Goal: Information Seeking & Learning: Find specific fact

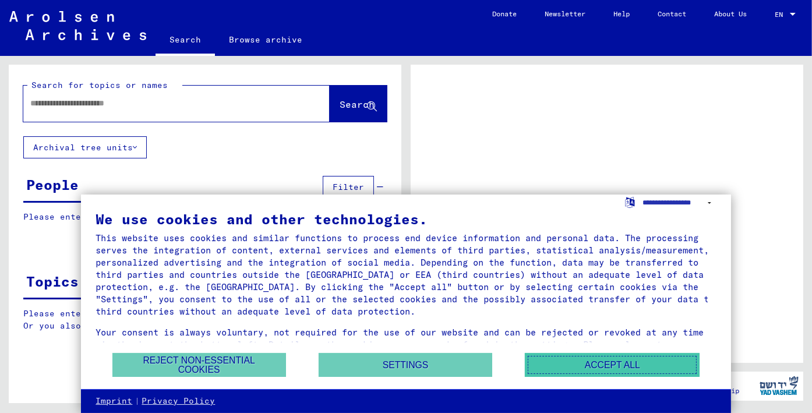
click at [598, 364] on button "Accept all" at bounding box center [612, 365] width 175 height 24
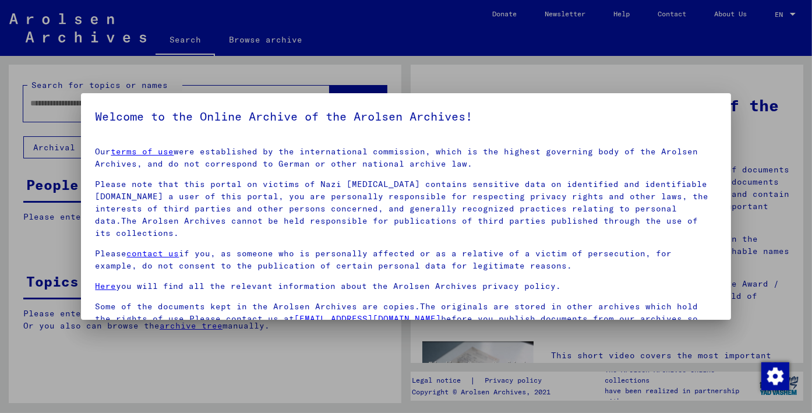
drag, startPoint x: 116, startPoint y: 106, endPoint x: 63, endPoint y: 107, distance: 53.0
click at [63, 107] on div at bounding box center [406, 206] width 812 height 413
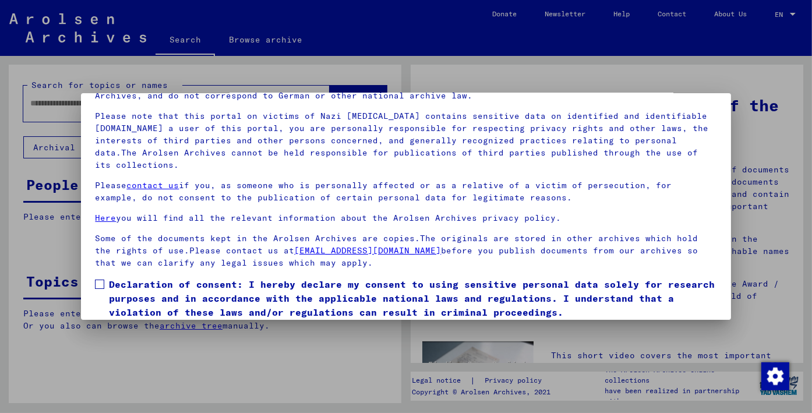
scroll to position [99, 0]
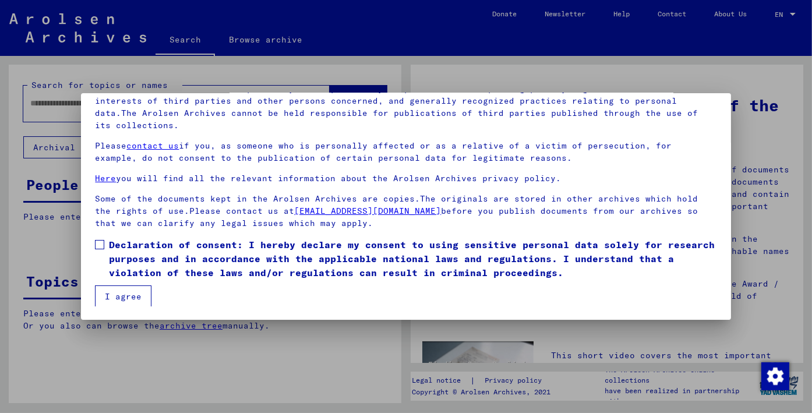
click at [130, 293] on button "I agree" at bounding box center [123, 296] width 56 height 22
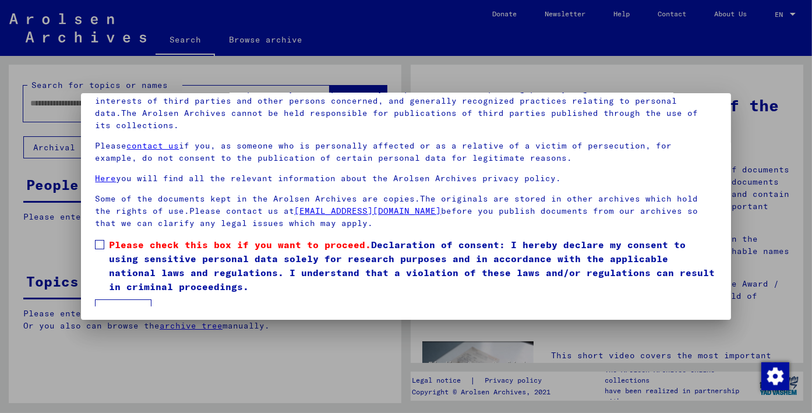
click at [104, 242] on label "Please check this box if you want to proceed. Declaration of consent: I hereby …" at bounding box center [405, 266] width 621 height 56
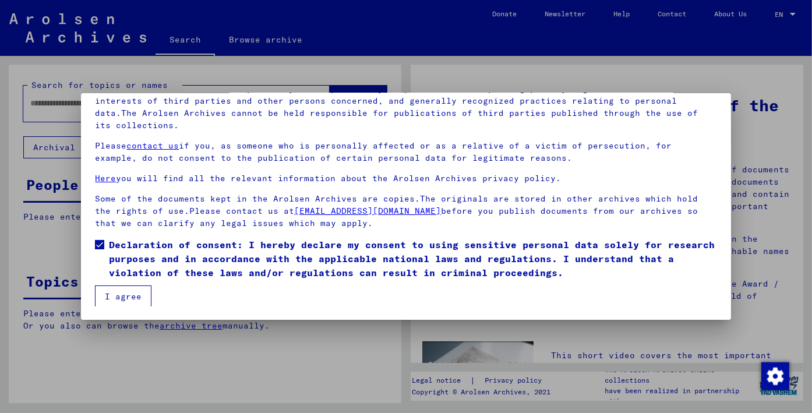
click at [127, 296] on button "I agree" at bounding box center [123, 296] width 56 height 22
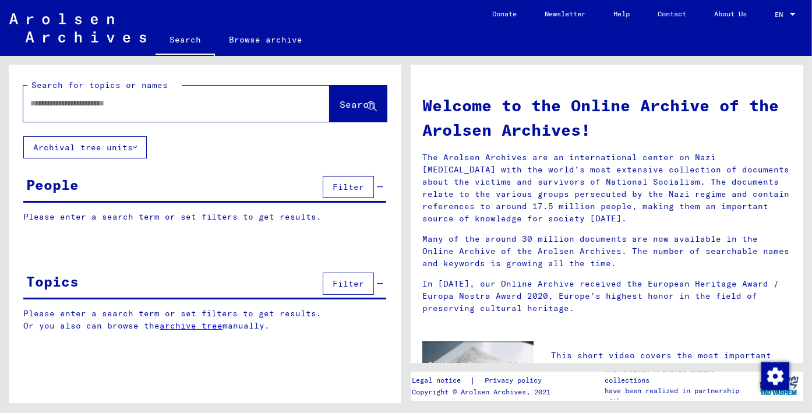
click at [62, 105] on input "text" at bounding box center [162, 103] width 264 height 12
paste input "**********"
type input "**********"
click at [343, 105] on span "Search" at bounding box center [356, 104] width 35 height 12
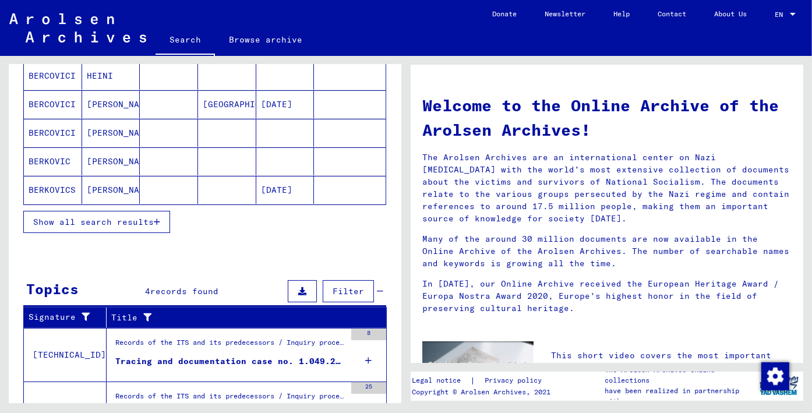
scroll to position [175, 0]
click at [108, 221] on span "Show all search results" at bounding box center [93, 221] width 121 height 10
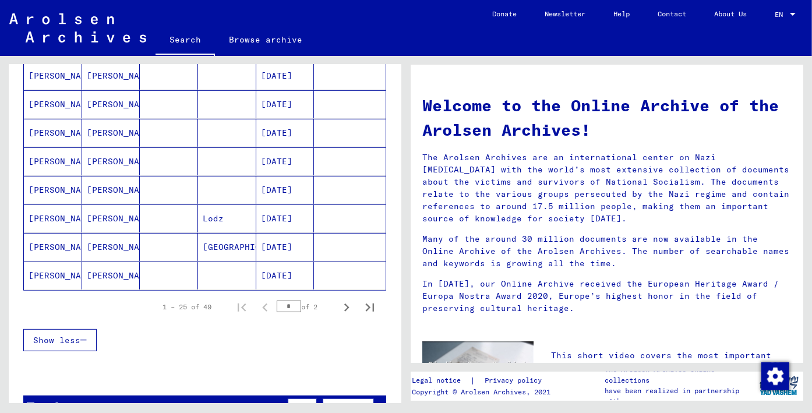
scroll to position [640, 0]
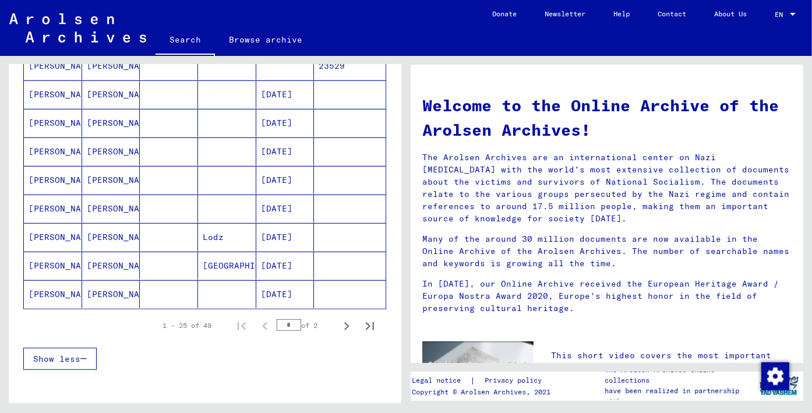
click at [277, 289] on mat-cell "[DATE]" at bounding box center [285, 294] width 58 height 28
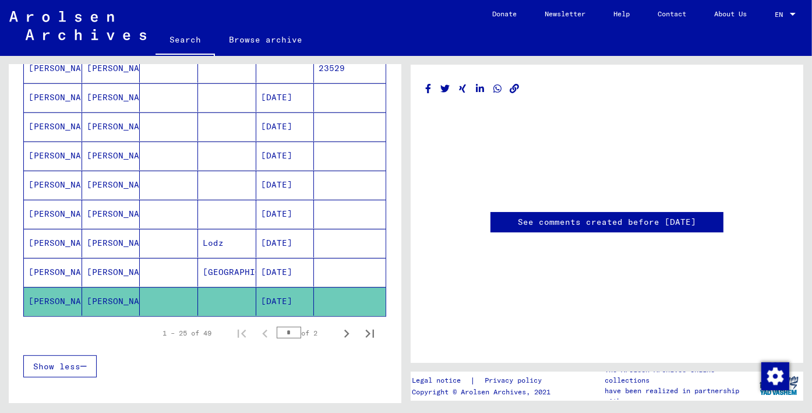
click at [103, 291] on mat-cell "[PERSON_NAME]" at bounding box center [111, 301] width 58 height 29
click at [49, 289] on mat-cell "[PERSON_NAME]" at bounding box center [53, 301] width 58 height 29
click at [338, 325] on icon "Next page" at bounding box center [346, 333] width 16 height 16
type input "*"
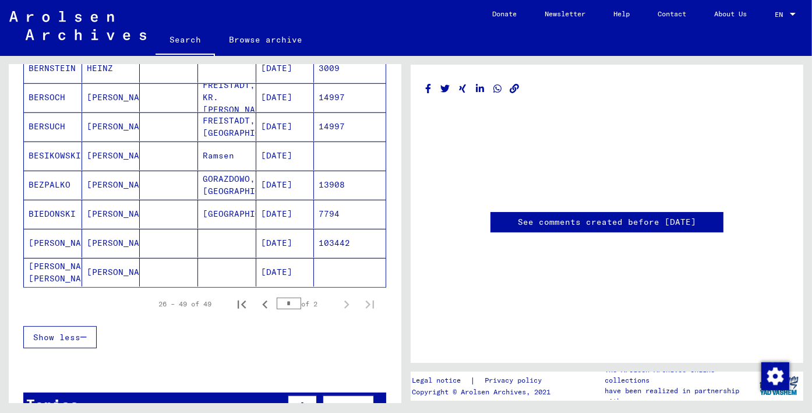
click at [272, 263] on mat-cell "[DATE]" at bounding box center [285, 272] width 58 height 29
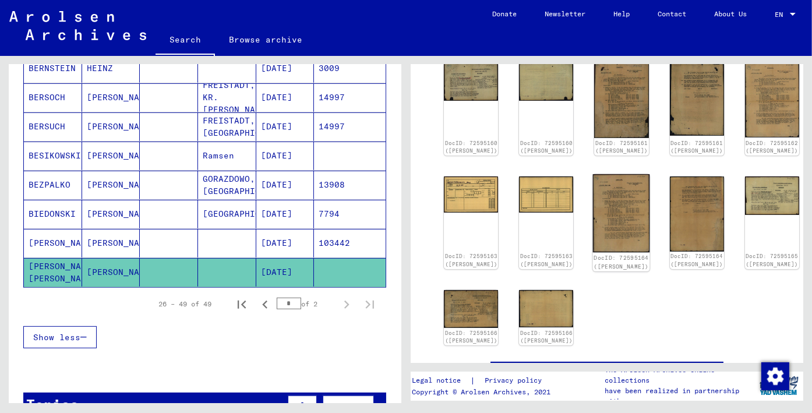
scroll to position [349, 0]
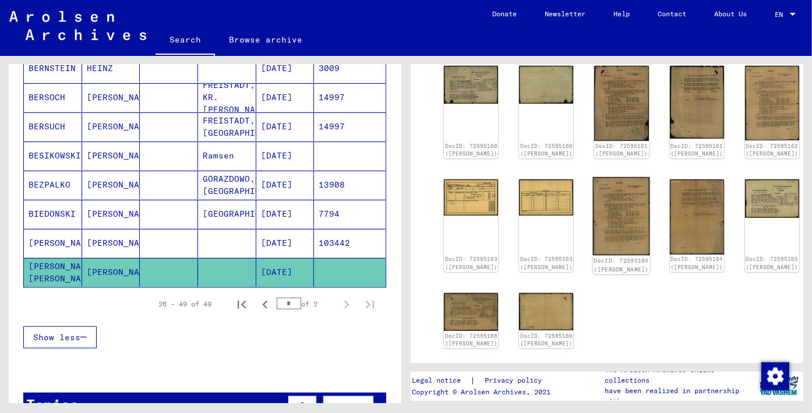
click at [593, 200] on img at bounding box center [621, 216] width 57 height 79
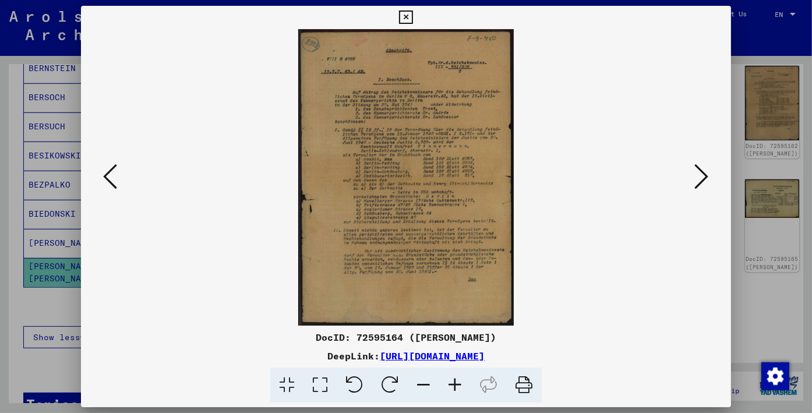
click at [400, 141] on img at bounding box center [406, 177] width 570 height 296
click at [101, 182] on button at bounding box center [110, 177] width 21 height 33
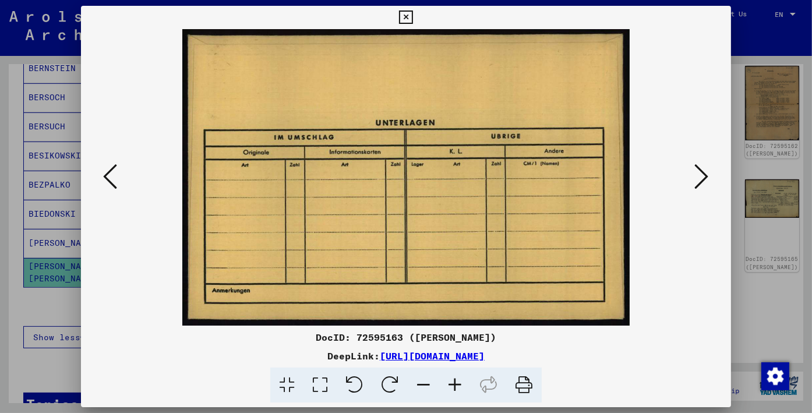
click at [101, 182] on button at bounding box center [110, 177] width 21 height 33
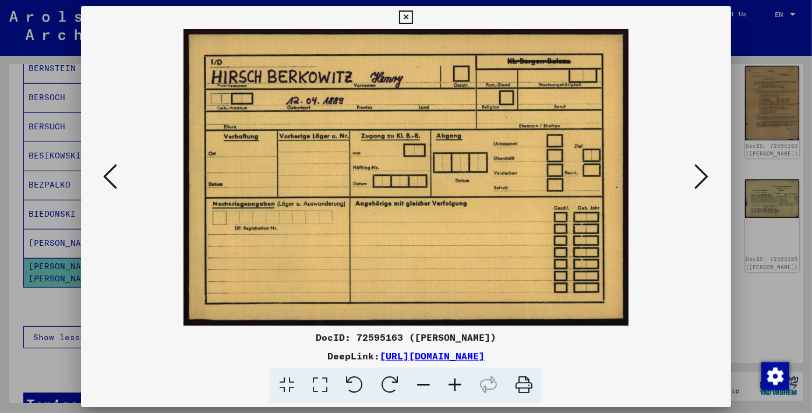
click at [98, 182] on div at bounding box center [405, 177] width 649 height 296
click at [94, 185] on div at bounding box center [405, 177] width 649 height 296
click at [109, 179] on icon at bounding box center [110, 176] width 14 height 28
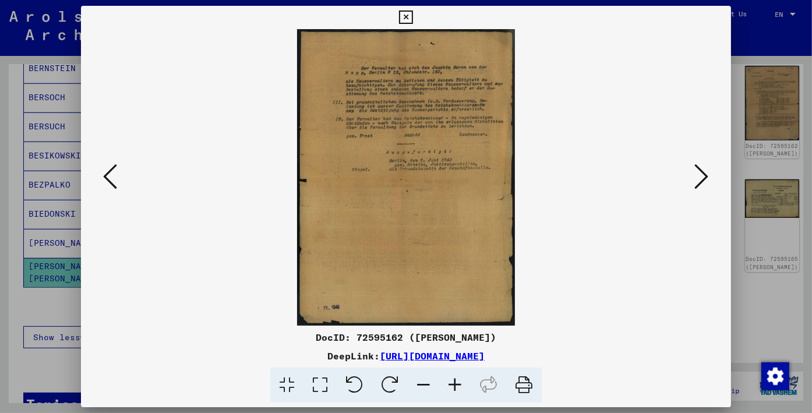
click at [398, 115] on img at bounding box center [406, 177] width 570 height 296
click at [454, 381] on icon at bounding box center [454, 385] width 31 height 36
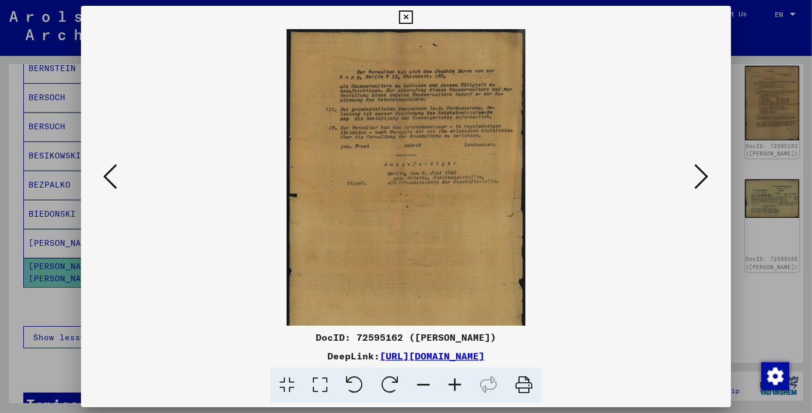
click at [453, 382] on icon at bounding box center [454, 385] width 31 height 36
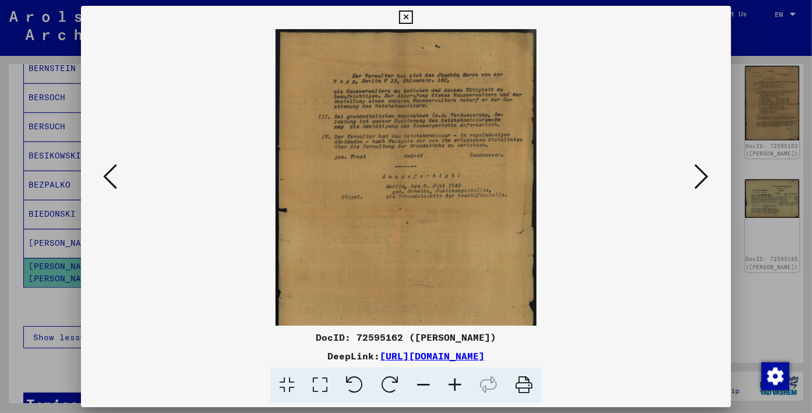
click at [453, 382] on icon at bounding box center [454, 385] width 31 height 36
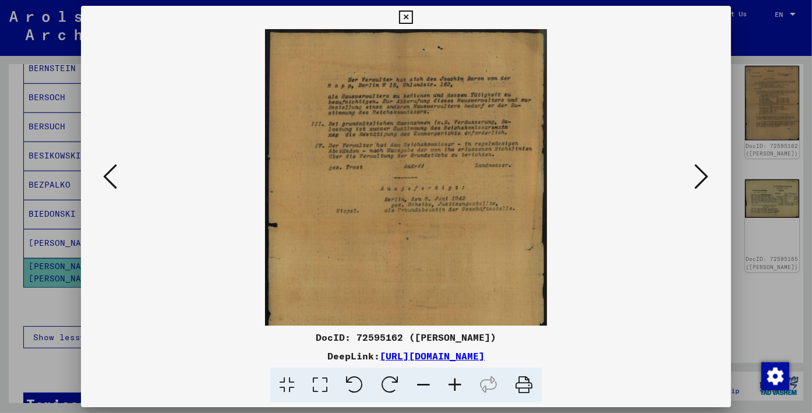
click at [453, 382] on icon at bounding box center [454, 385] width 31 height 36
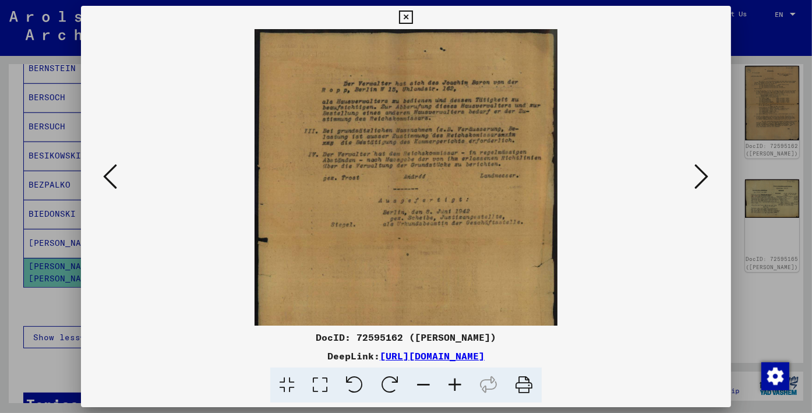
click at [453, 382] on icon at bounding box center [454, 385] width 31 height 36
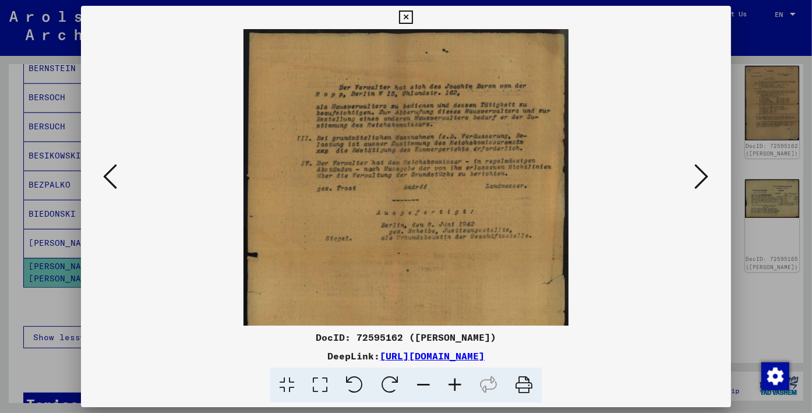
click at [453, 382] on icon at bounding box center [454, 385] width 31 height 36
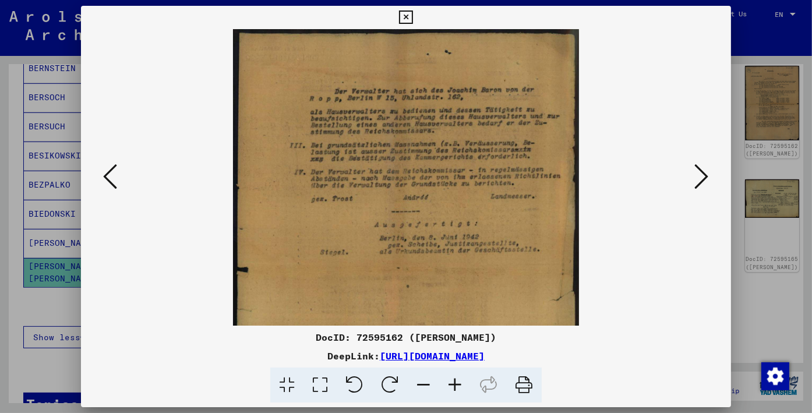
click at [453, 382] on icon at bounding box center [454, 385] width 31 height 36
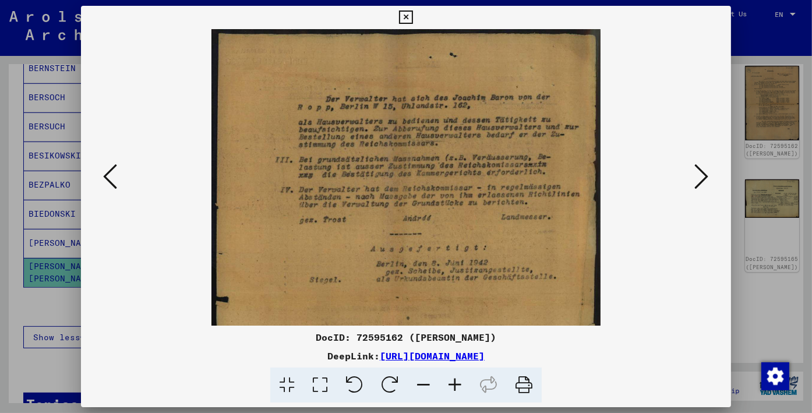
click at [453, 382] on icon at bounding box center [454, 385] width 31 height 36
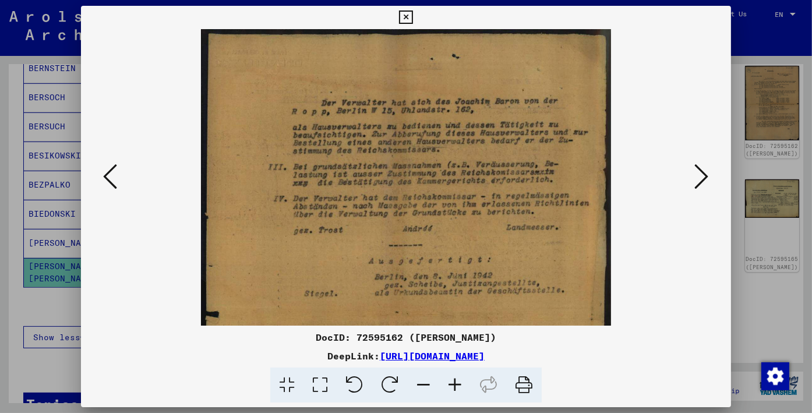
click at [453, 382] on icon at bounding box center [454, 385] width 31 height 36
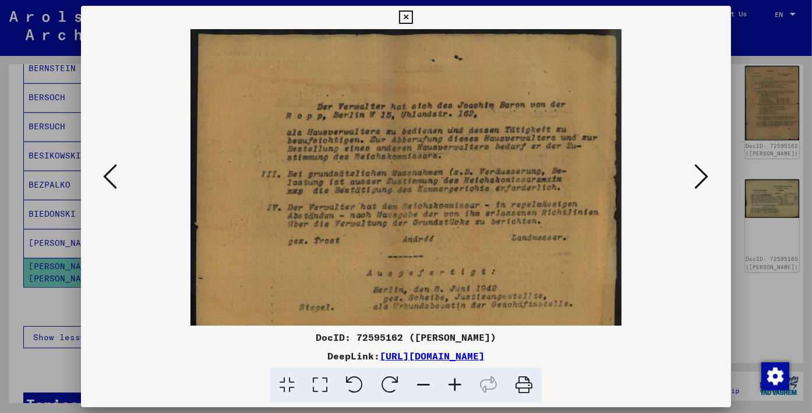
click at [453, 382] on icon at bounding box center [454, 385] width 31 height 36
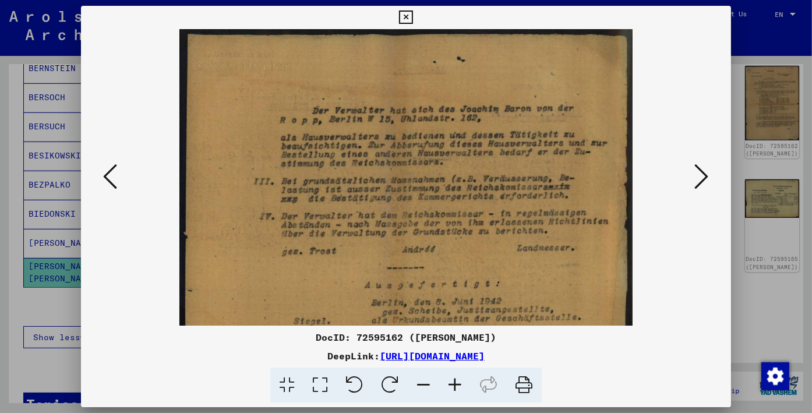
click at [453, 382] on icon at bounding box center [454, 385] width 31 height 36
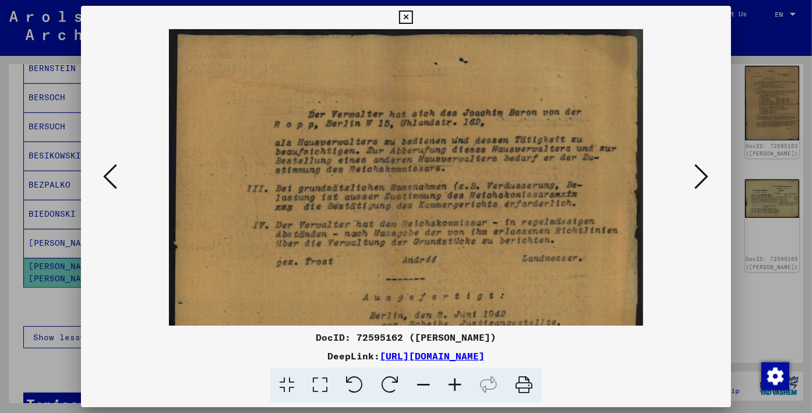
click at [452, 382] on icon at bounding box center [454, 385] width 31 height 36
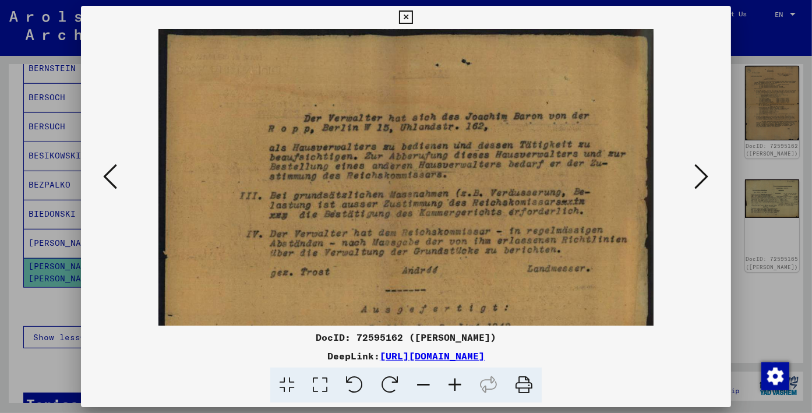
click at [452, 382] on icon at bounding box center [454, 385] width 31 height 36
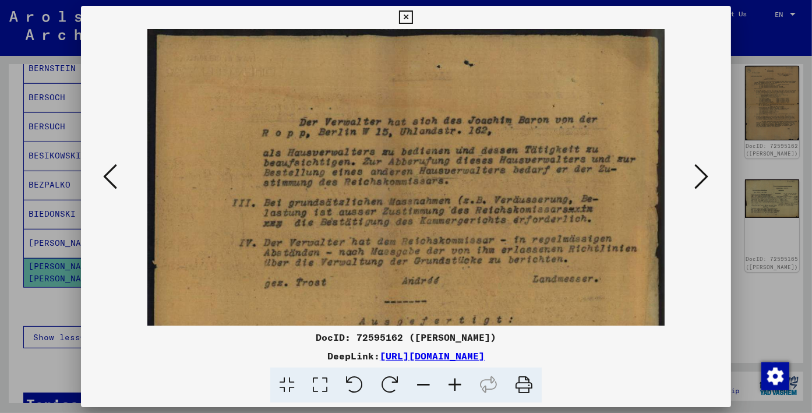
click at [414, 383] on icon at bounding box center [423, 385] width 31 height 36
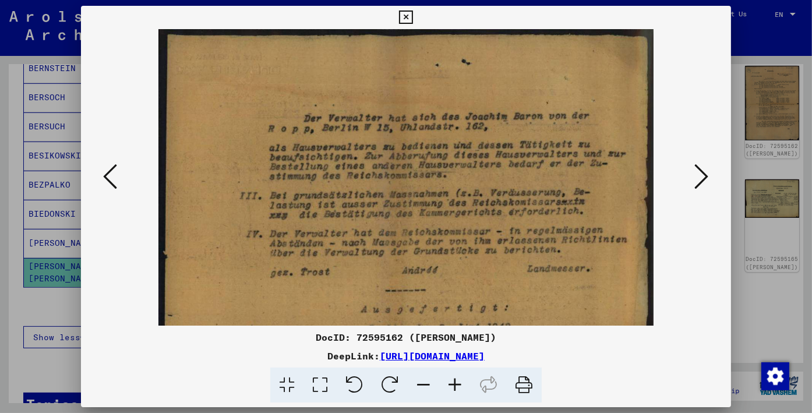
click at [415, 382] on icon at bounding box center [423, 385] width 31 height 36
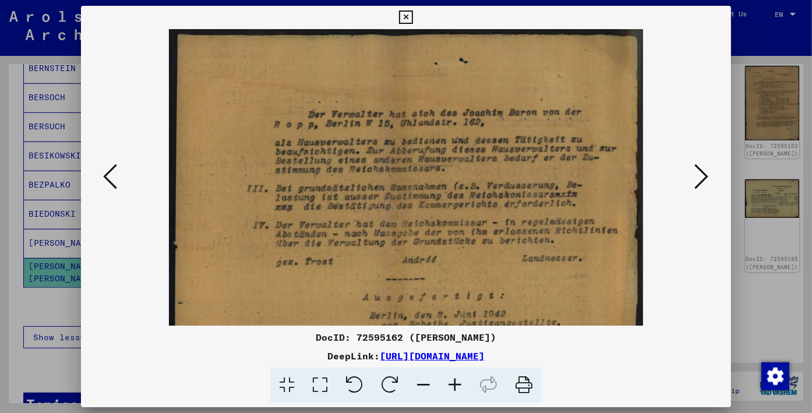
click at [415, 381] on icon at bounding box center [423, 385] width 31 height 36
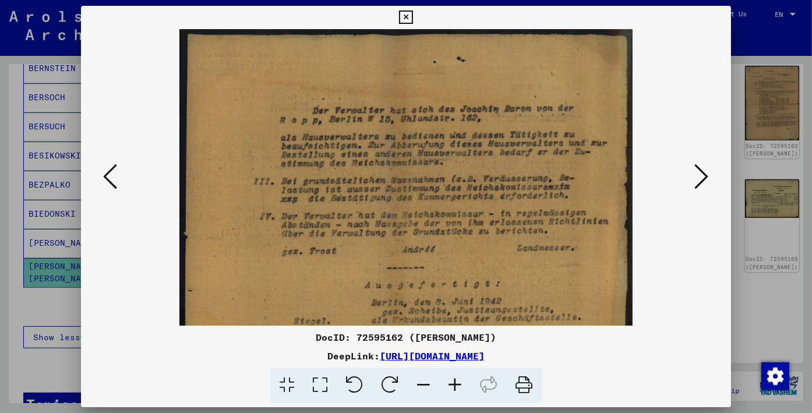
click at [415, 382] on icon at bounding box center [423, 385] width 31 height 36
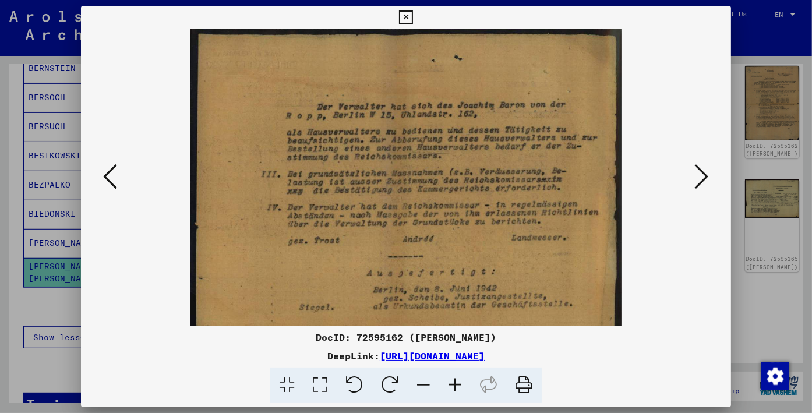
click at [415, 382] on icon at bounding box center [423, 385] width 31 height 36
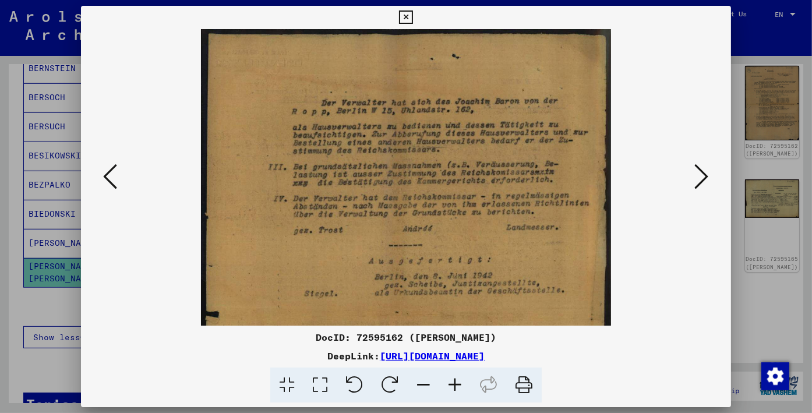
click at [415, 382] on icon at bounding box center [423, 385] width 31 height 36
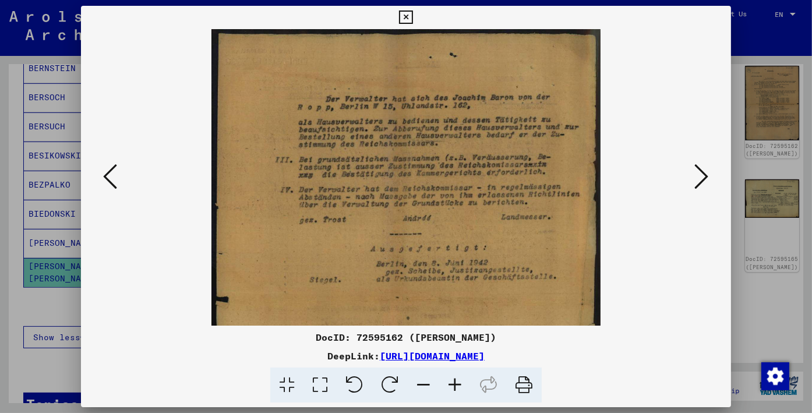
click at [414, 382] on icon at bounding box center [423, 385] width 31 height 36
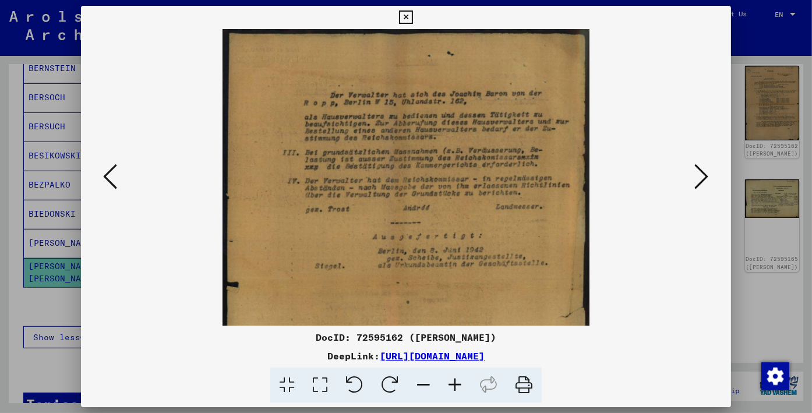
click at [414, 382] on icon at bounding box center [423, 385] width 31 height 36
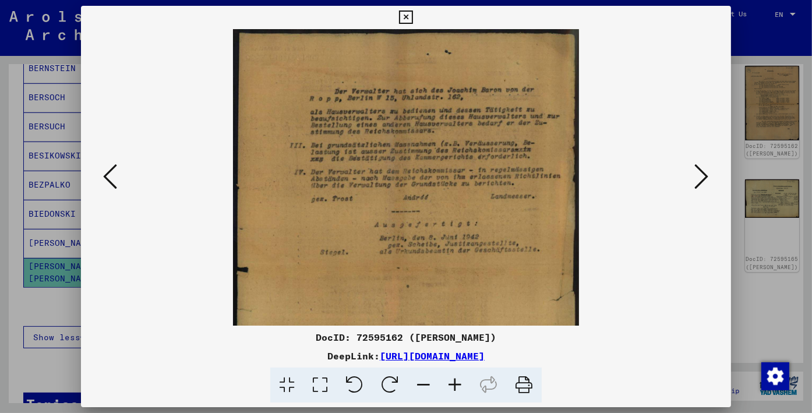
click at [414, 382] on icon at bounding box center [423, 385] width 31 height 36
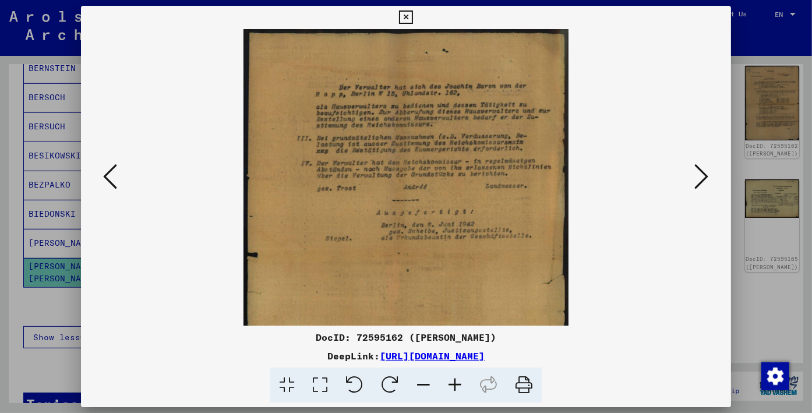
click at [414, 382] on icon at bounding box center [423, 385] width 31 height 36
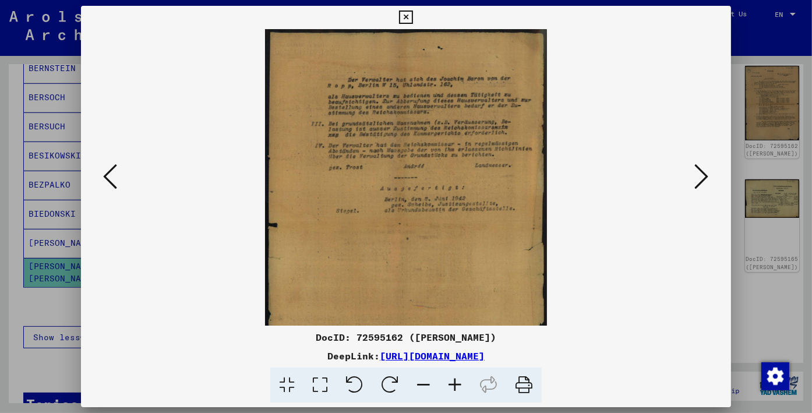
click at [414, 382] on icon at bounding box center [423, 385] width 31 height 36
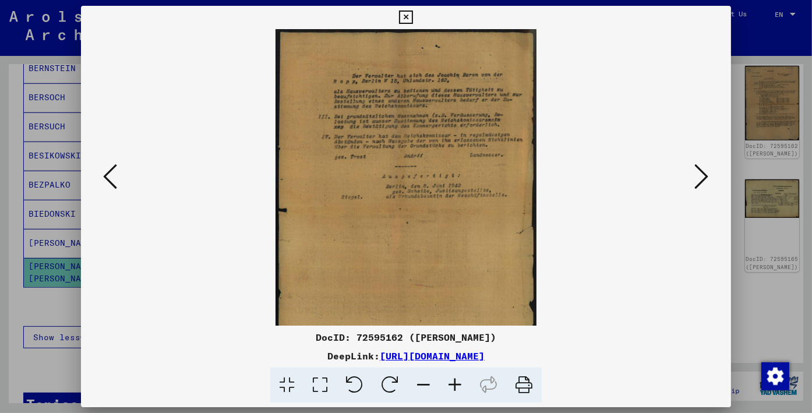
click at [414, 383] on icon at bounding box center [423, 385] width 31 height 36
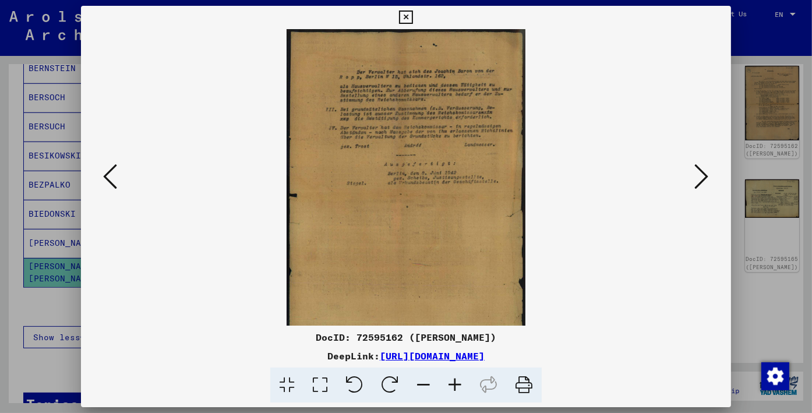
click at [414, 383] on icon at bounding box center [423, 385] width 31 height 36
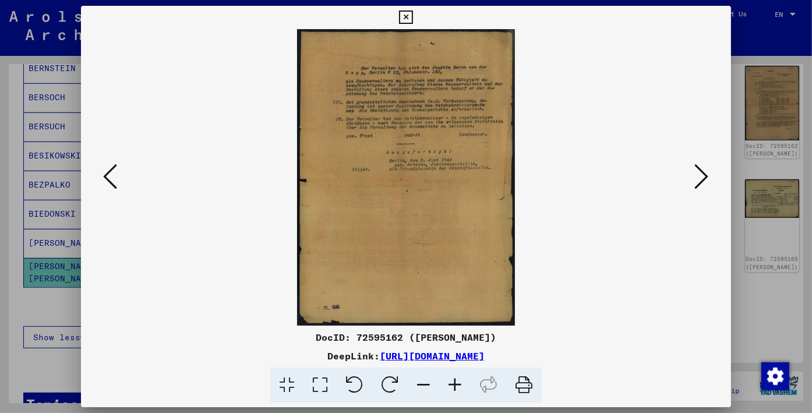
click at [414, 383] on icon at bounding box center [423, 385] width 31 height 36
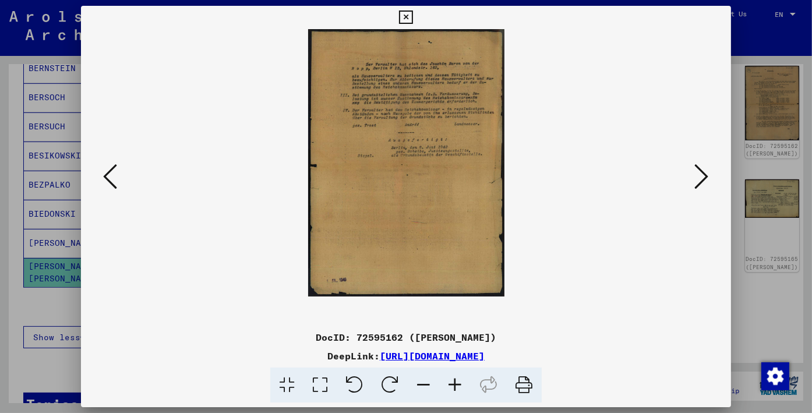
click at [110, 183] on icon at bounding box center [110, 176] width 14 height 28
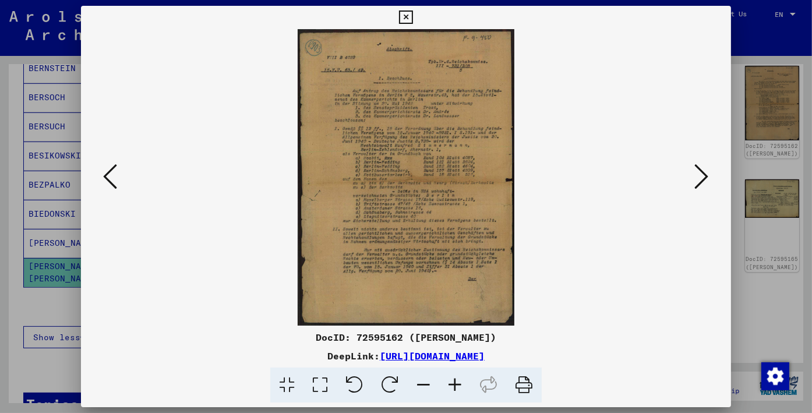
click at [451, 381] on icon at bounding box center [454, 385] width 31 height 36
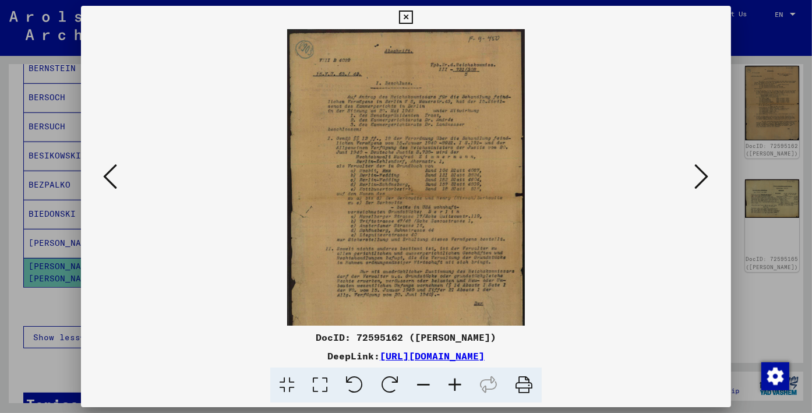
click at [450, 381] on icon at bounding box center [454, 385] width 31 height 36
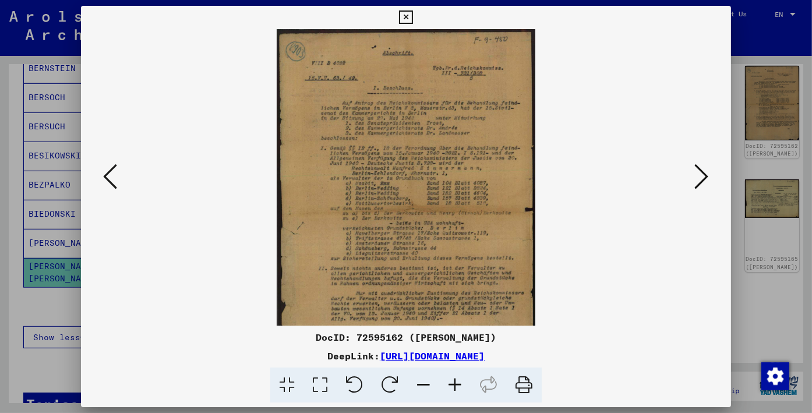
click at [449, 381] on icon at bounding box center [454, 385] width 31 height 36
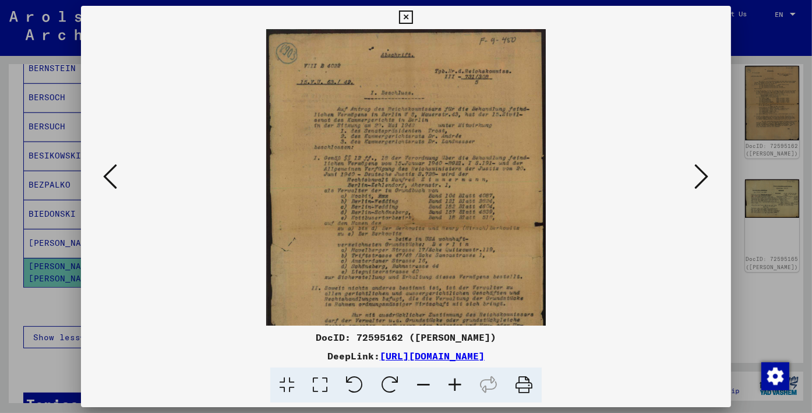
click at [449, 381] on icon at bounding box center [454, 385] width 31 height 36
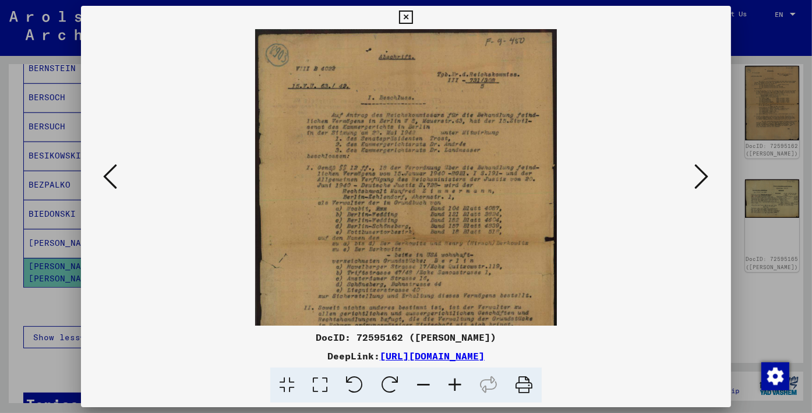
click at [449, 381] on icon at bounding box center [454, 385] width 31 height 36
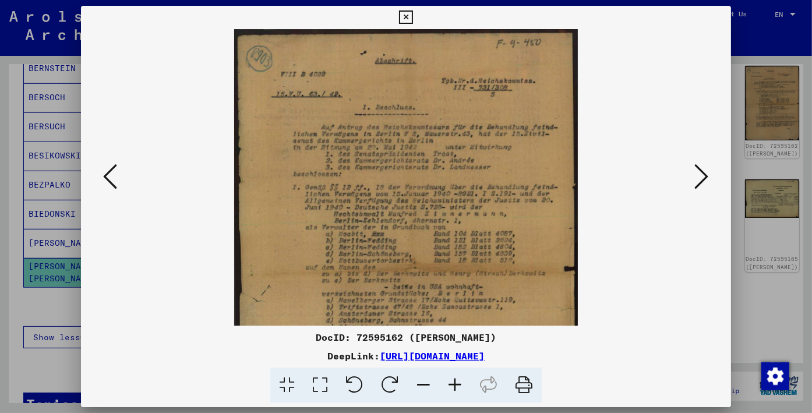
click at [449, 381] on icon at bounding box center [454, 385] width 31 height 36
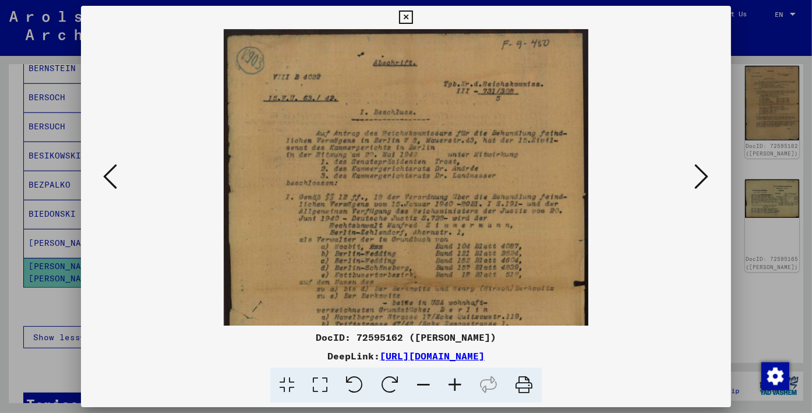
click at [449, 381] on icon at bounding box center [454, 385] width 31 height 36
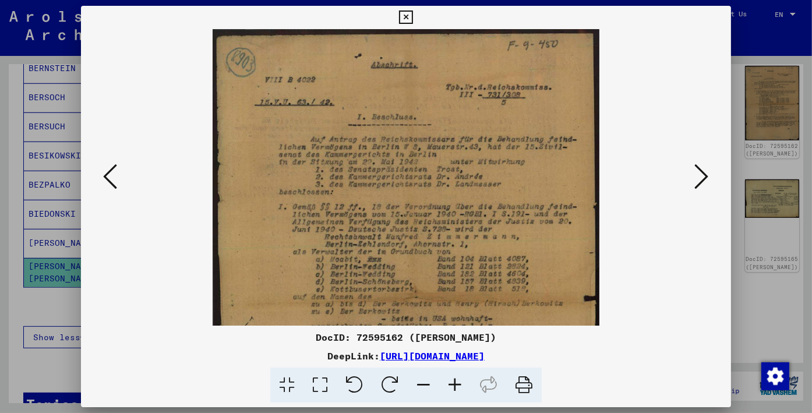
click at [449, 381] on icon at bounding box center [454, 385] width 31 height 36
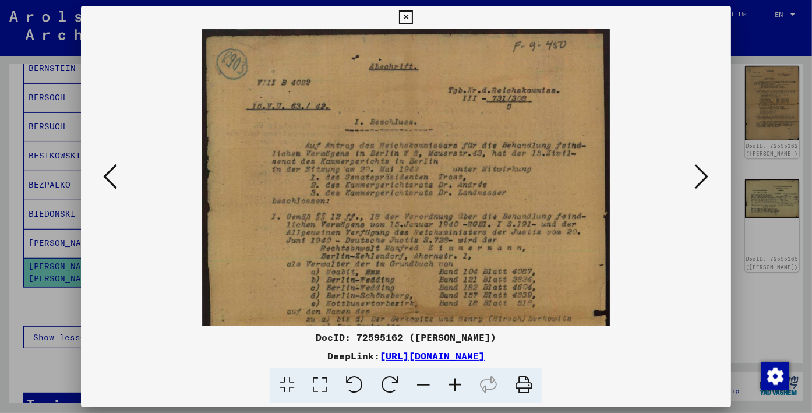
click at [449, 381] on icon at bounding box center [454, 385] width 31 height 36
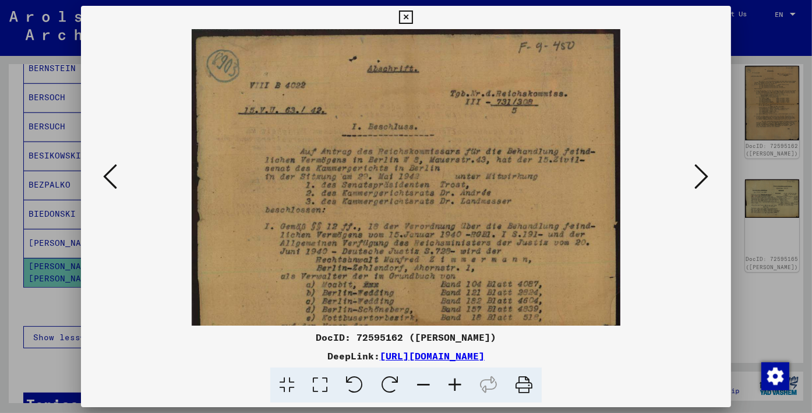
click at [449, 381] on icon at bounding box center [454, 385] width 31 height 36
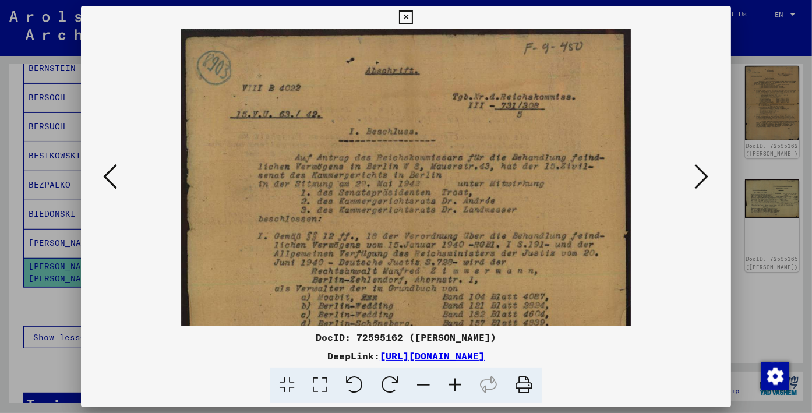
click at [447, 381] on icon at bounding box center [454, 385] width 31 height 36
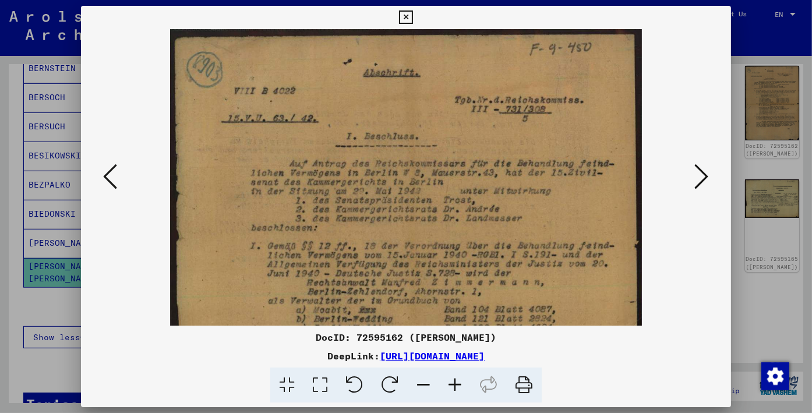
click at [447, 381] on icon at bounding box center [454, 385] width 31 height 36
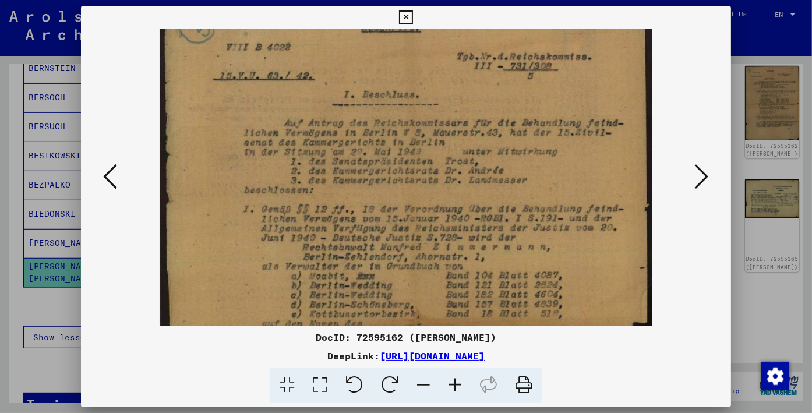
scroll to position [54, 0]
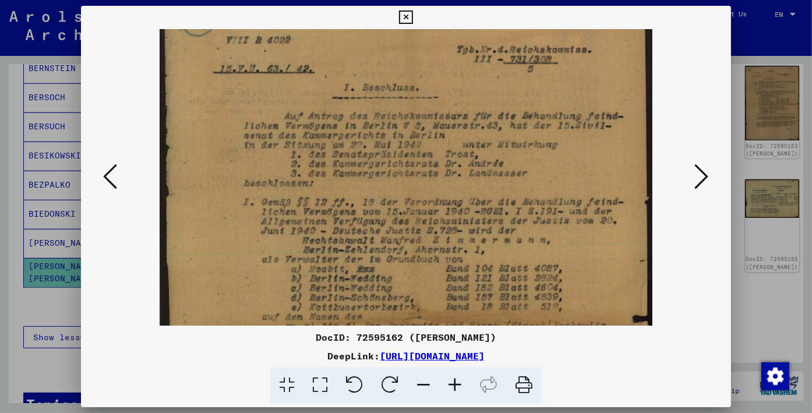
drag, startPoint x: 397, startPoint y: 240, endPoint x: 397, endPoint y: 185, distance: 55.9
click at [397, 185] on img at bounding box center [406, 313] width 492 height 675
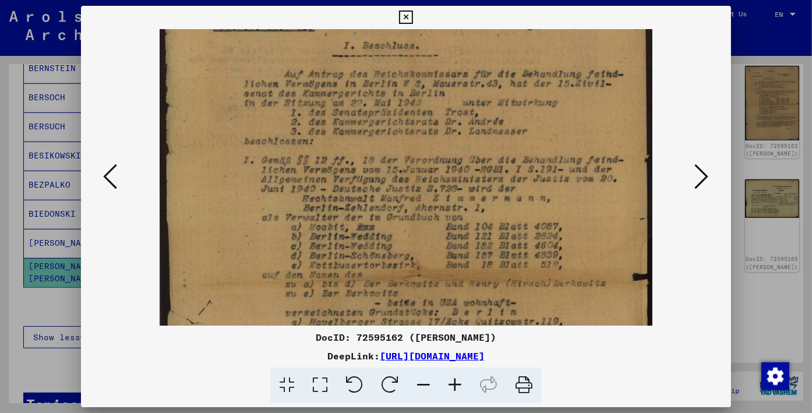
drag, startPoint x: 230, startPoint y: 268, endPoint x: 225, endPoint y: 214, distance: 53.8
click at [225, 214] on img at bounding box center [406, 271] width 492 height 675
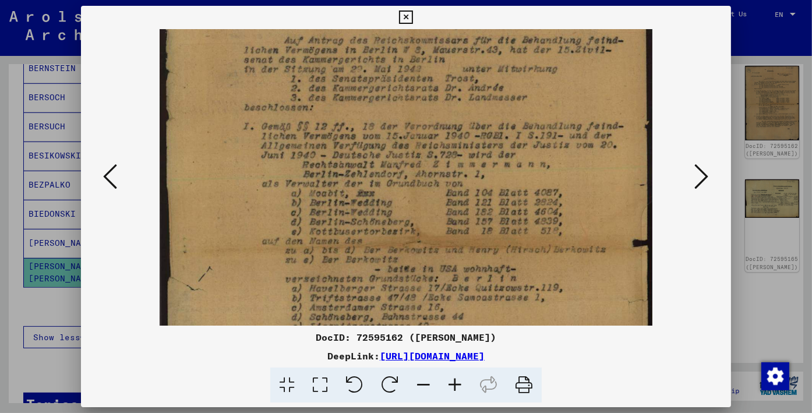
scroll to position [130, 0]
drag, startPoint x: 219, startPoint y: 267, endPoint x: 219, endPoint y: 224, distance: 43.1
click at [219, 224] on img at bounding box center [406, 236] width 492 height 675
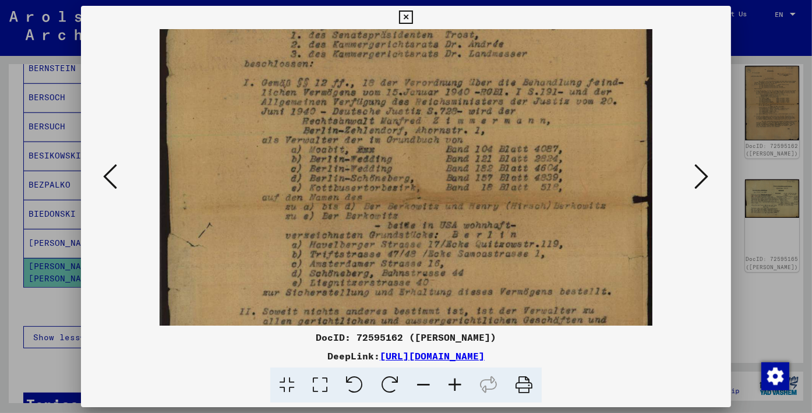
scroll to position [175, 0]
drag, startPoint x: 290, startPoint y: 268, endPoint x: 293, endPoint y: 221, distance: 46.6
click at [293, 221] on img at bounding box center [406, 191] width 492 height 675
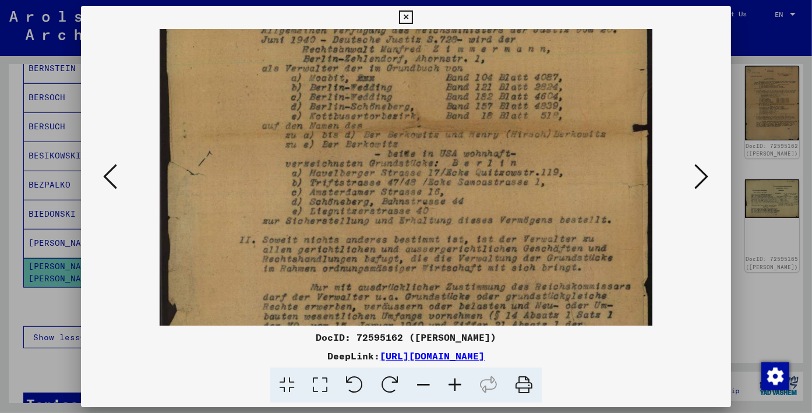
scroll to position [245, 0]
drag, startPoint x: 274, startPoint y: 267, endPoint x: 260, endPoint y: 184, distance: 84.4
click at [260, 184] on img at bounding box center [406, 121] width 492 height 675
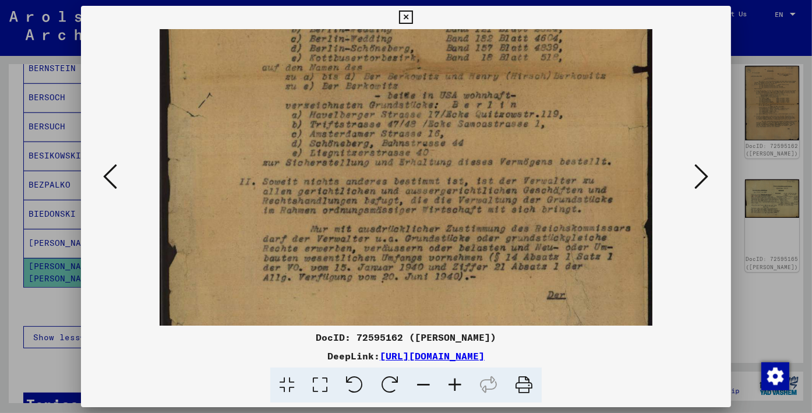
scroll to position [303, 0]
drag, startPoint x: 238, startPoint y: 260, endPoint x: 228, endPoint y: 194, distance: 65.9
click at [228, 194] on img at bounding box center [406, 63] width 492 height 675
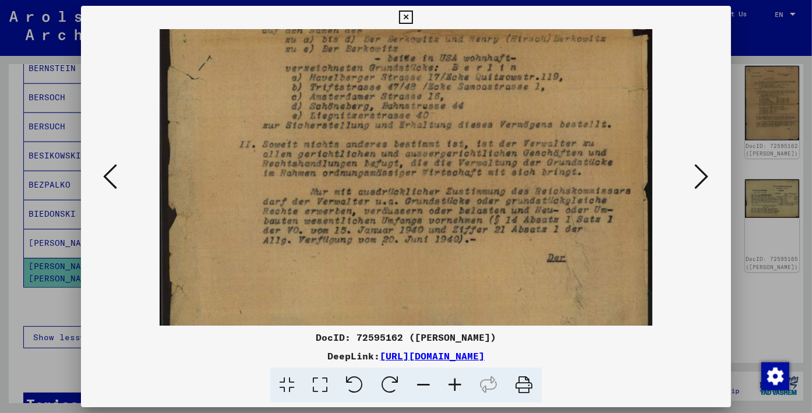
scroll to position [341, 0]
drag, startPoint x: 245, startPoint y: 247, endPoint x: 237, endPoint y: 202, distance: 45.5
click at [236, 202] on img at bounding box center [406, 26] width 492 height 675
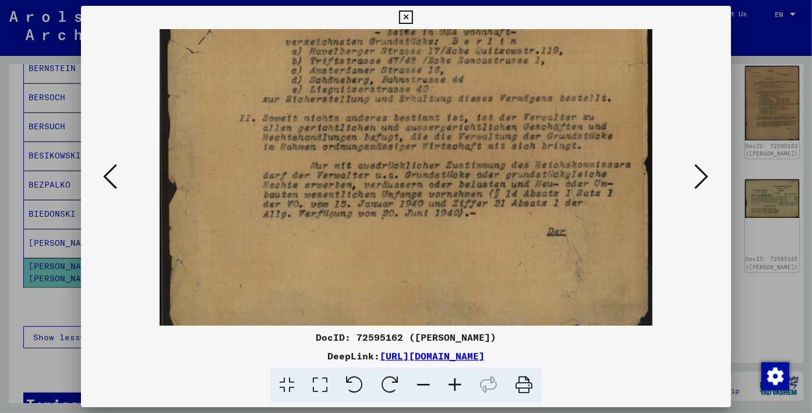
scroll to position [378, 0]
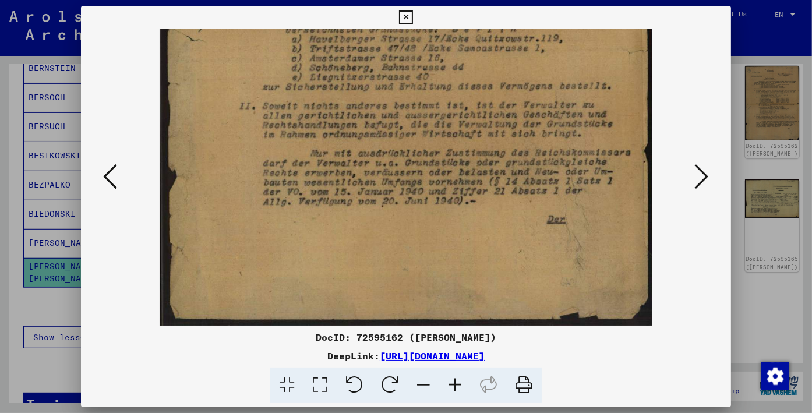
drag, startPoint x: 243, startPoint y: 264, endPoint x: 243, endPoint y: 118, distance: 145.5
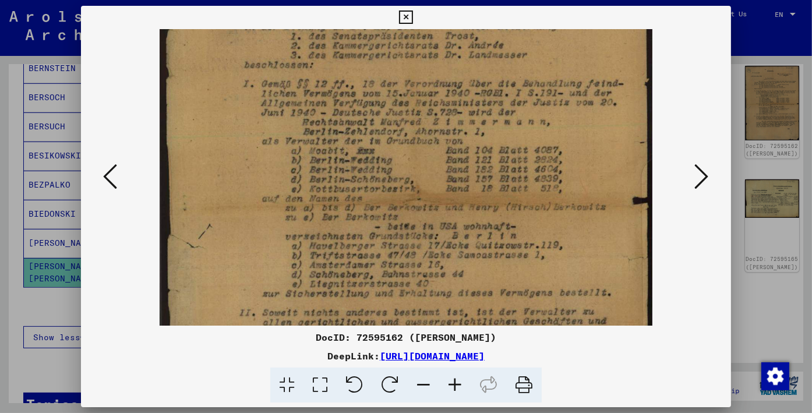
drag, startPoint x: 452, startPoint y: 111, endPoint x: 408, endPoint y: 284, distance: 178.5
click at [408, 314] on img at bounding box center [406, 194] width 492 height 675
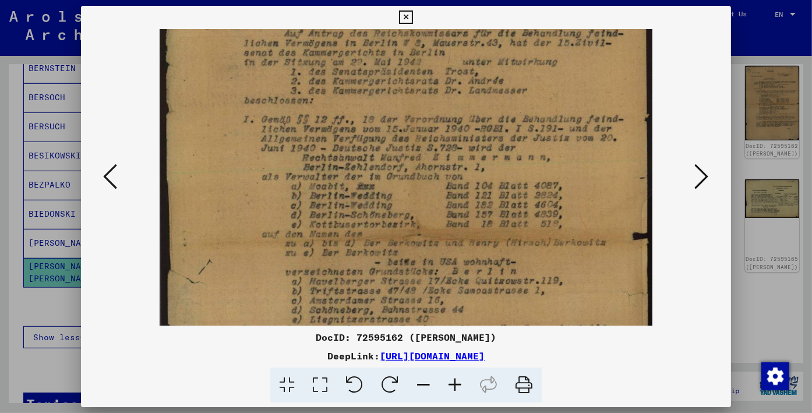
scroll to position [135, 0]
drag, startPoint x: 424, startPoint y: 179, endPoint x: 404, endPoint y: 225, distance: 50.3
click at [404, 225] on img at bounding box center [406, 231] width 492 height 675
click at [704, 178] on icon at bounding box center [701, 176] width 14 height 28
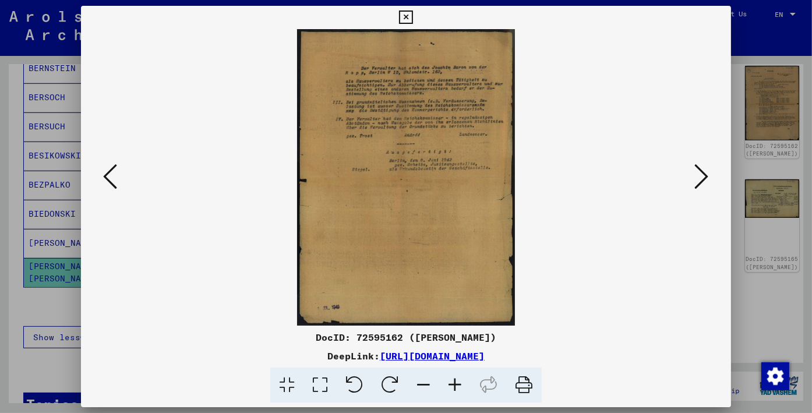
click at [702, 175] on icon at bounding box center [701, 176] width 14 height 28
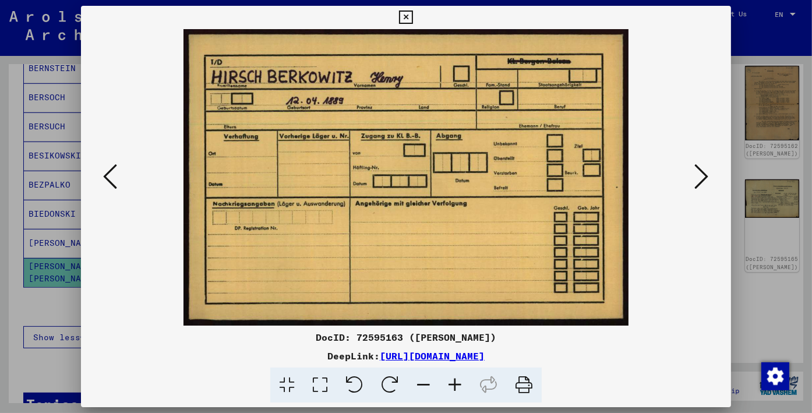
click at [702, 175] on icon at bounding box center [701, 176] width 14 height 28
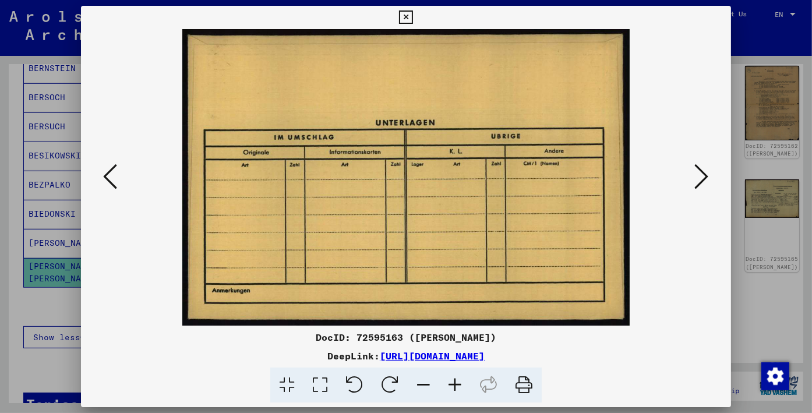
click at [702, 175] on icon at bounding box center [701, 176] width 14 height 28
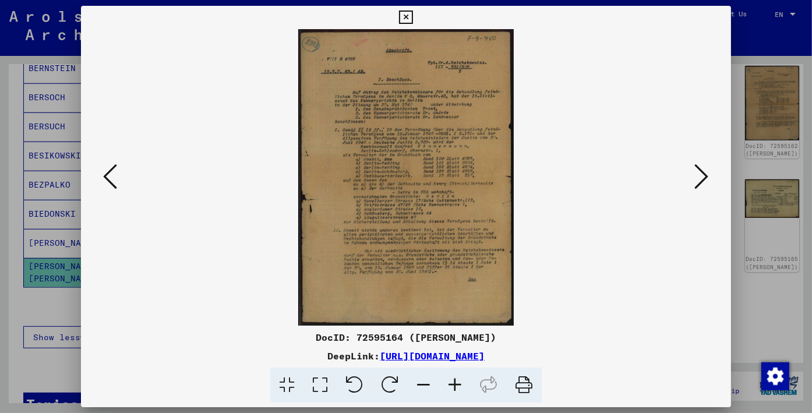
click at [438, 147] on img at bounding box center [405, 177] width 215 height 296
click at [452, 383] on icon at bounding box center [454, 385] width 31 height 36
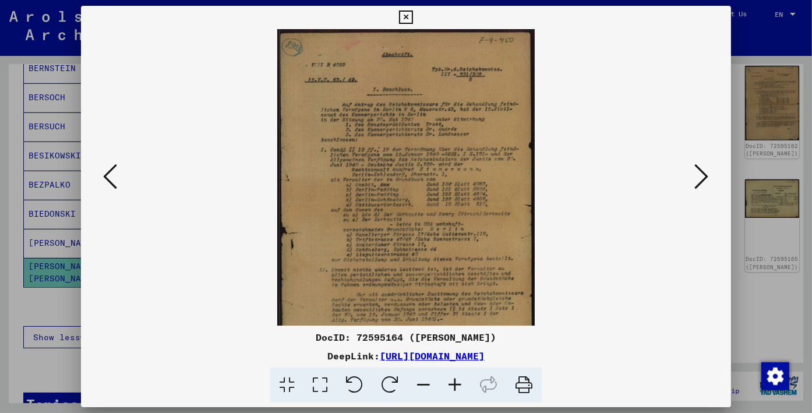
click at [452, 383] on icon at bounding box center [454, 385] width 31 height 36
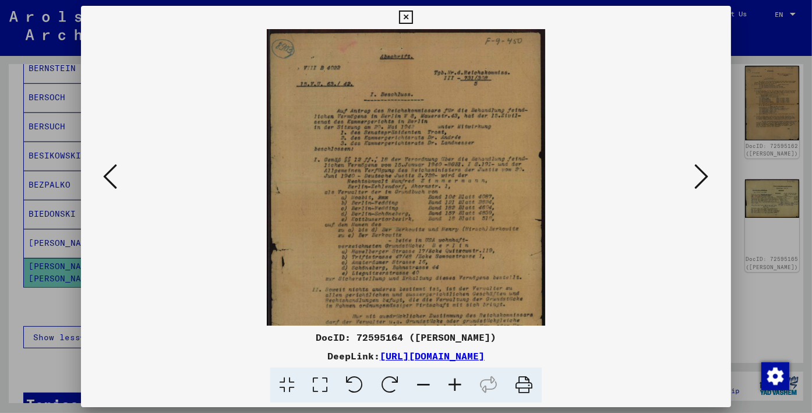
click at [452, 383] on icon at bounding box center [454, 385] width 31 height 36
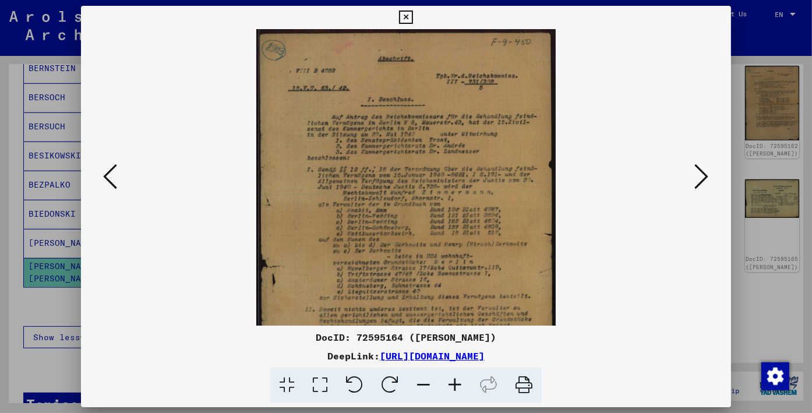
click at [452, 383] on icon at bounding box center [454, 385] width 31 height 36
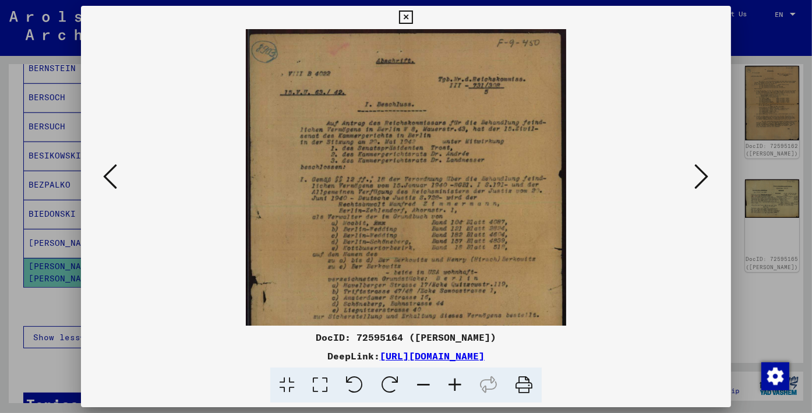
click at [452, 383] on icon at bounding box center [454, 385] width 31 height 36
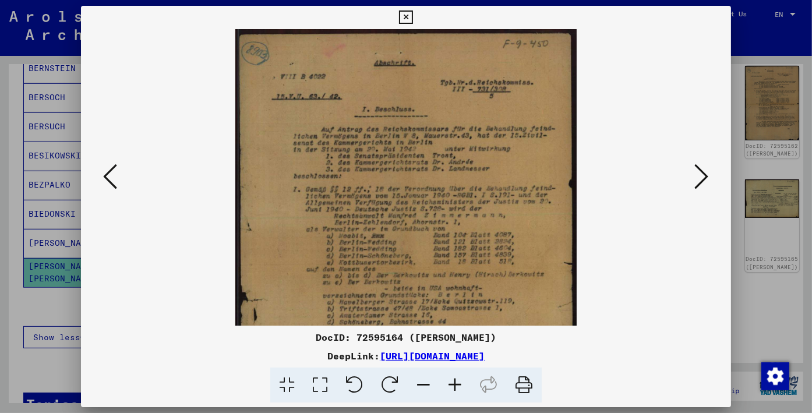
click at [452, 383] on icon at bounding box center [454, 385] width 31 height 36
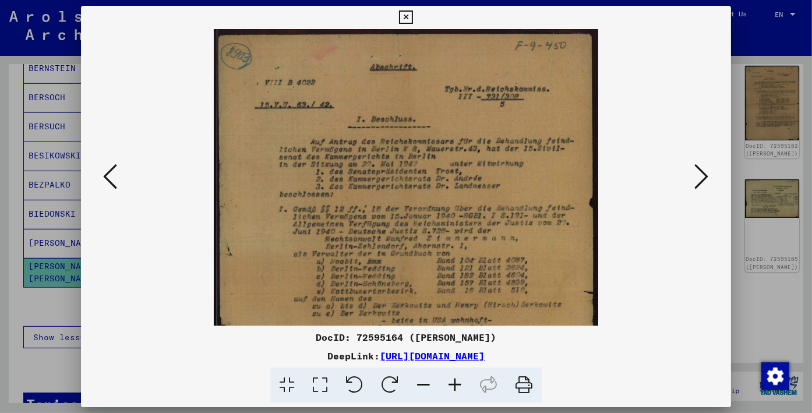
click at [452, 383] on icon at bounding box center [454, 385] width 31 height 36
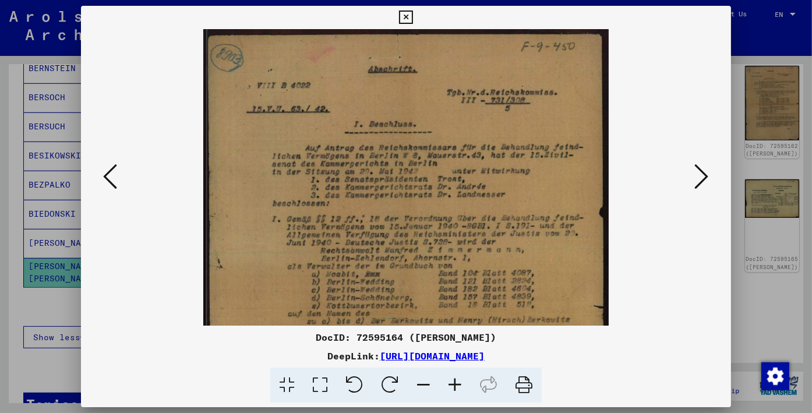
click at [452, 383] on icon at bounding box center [454, 385] width 31 height 36
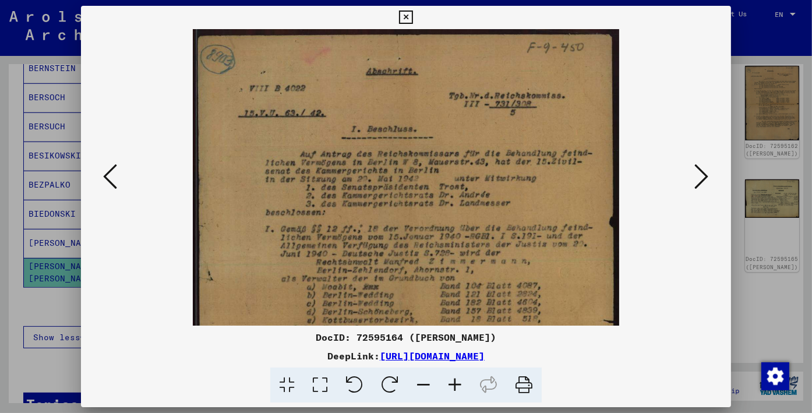
click at [452, 383] on icon at bounding box center [454, 385] width 31 height 36
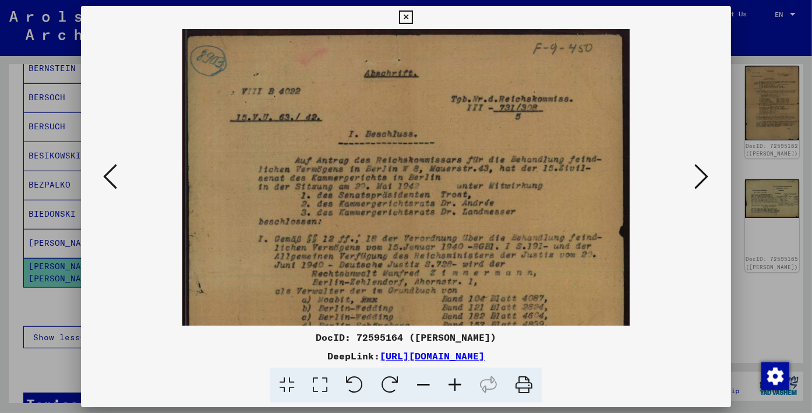
click at [452, 383] on icon at bounding box center [454, 385] width 31 height 36
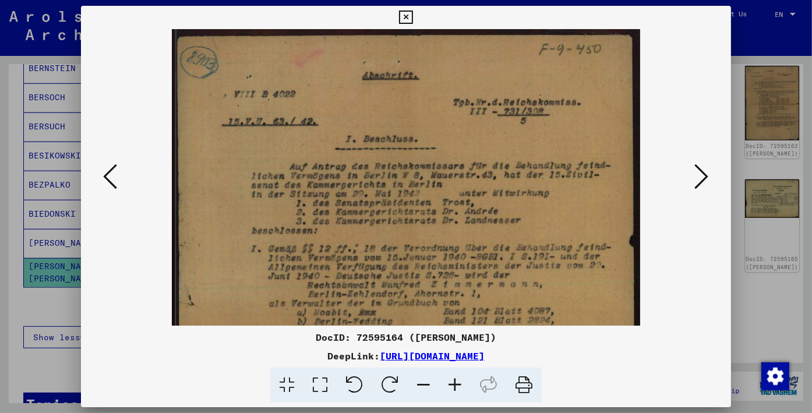
click at [452, 383] on icon at bounding box center [454, 385] width 31 height 36
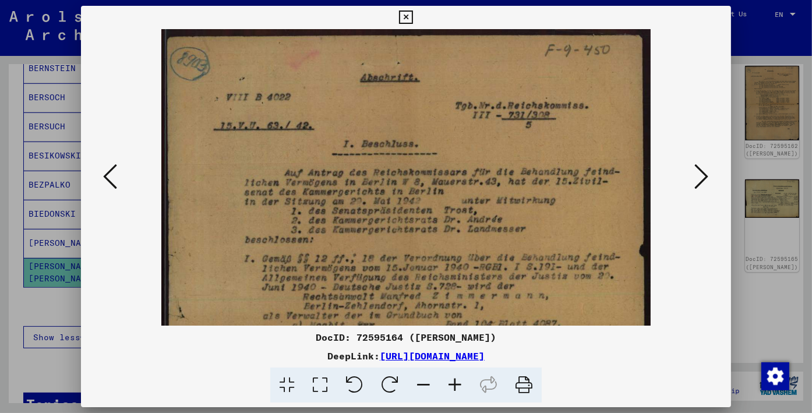
click at [452, 383] on icon at bounding box center [454, 385] width 31 height 36
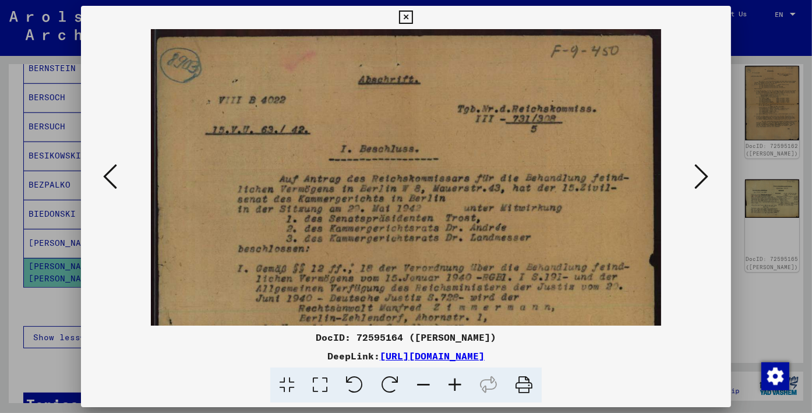
click at [452, 383] on icon at bounding box center [454, 385] width 31 height 36
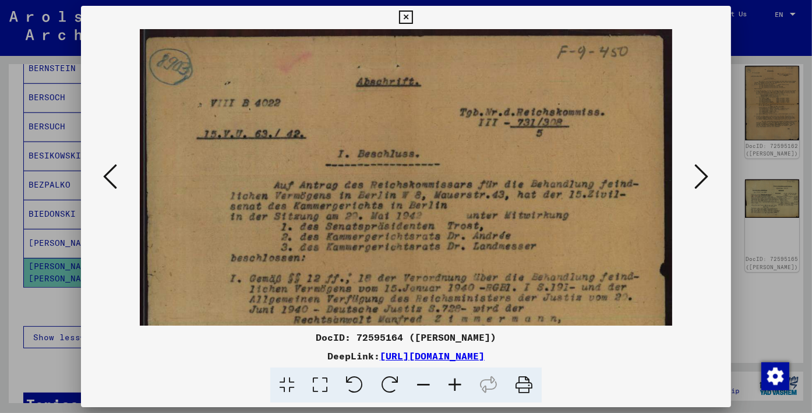
click at [452, 383] on icon at bounding box center [454, 385] width 31 height 36
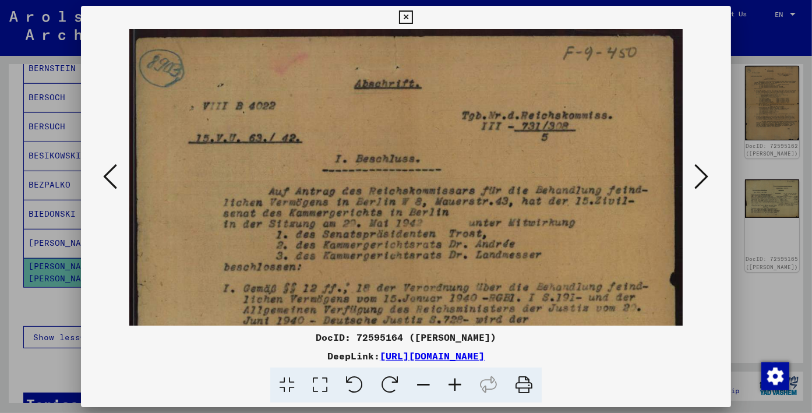
click at [452, 383] on icon at bounding box center [454, 385] width 31 height 36
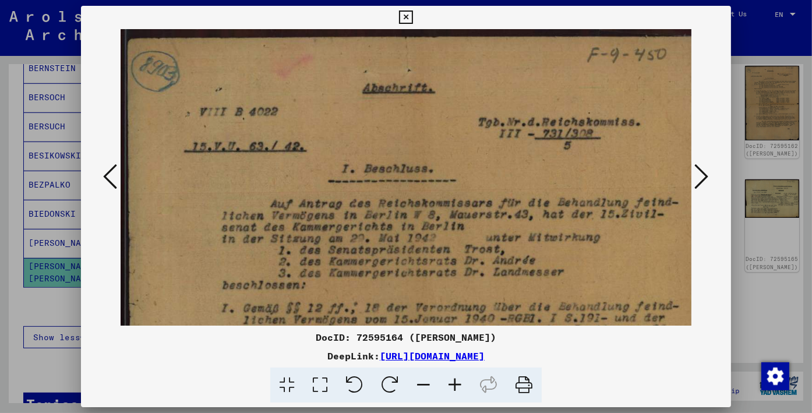
click at [452, 383] on icon at bounding box center [454, 385] width 31 height 36
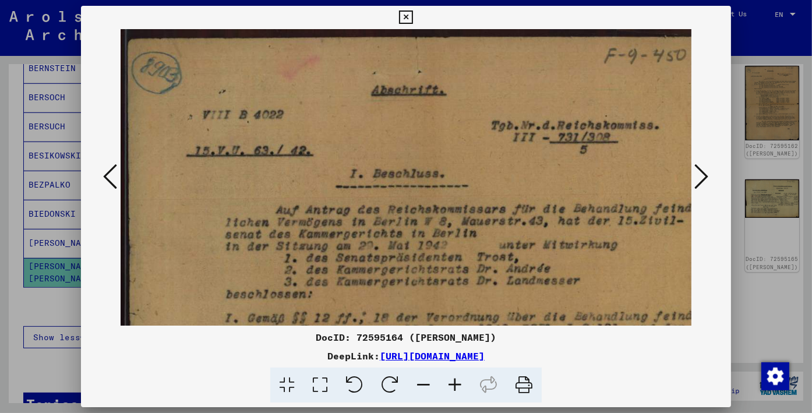
click at [417, 381] on icon at bounding box center [423, 385] width 31 height 36
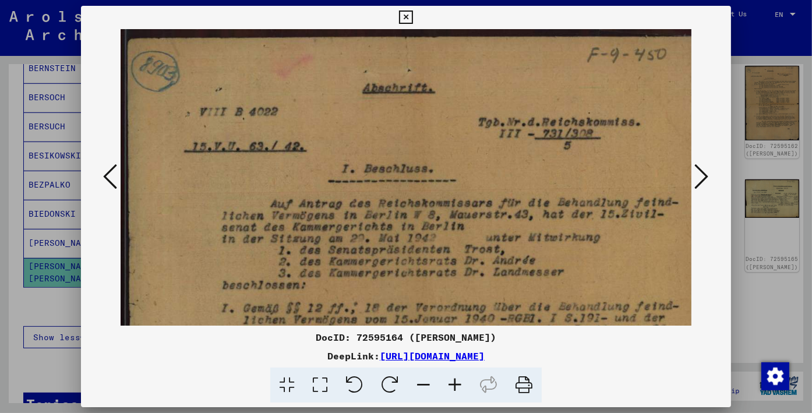
click at [417, 381] on icon at bounding box center [423, 385] width 31 height 36
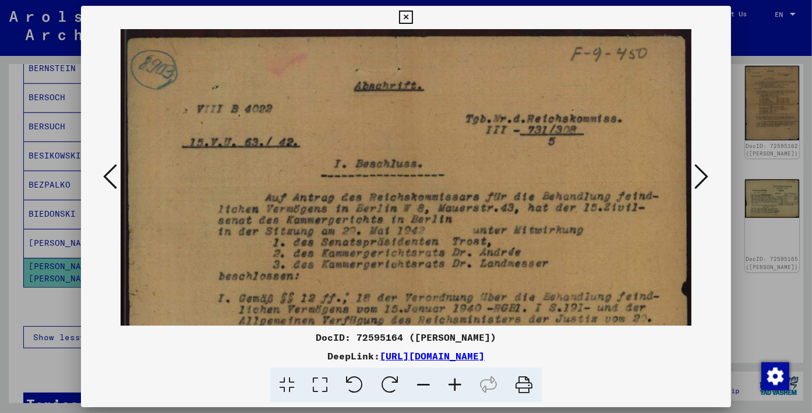
click at [417, 381] on icon at bounding box center [423, 385] width 31 height 36
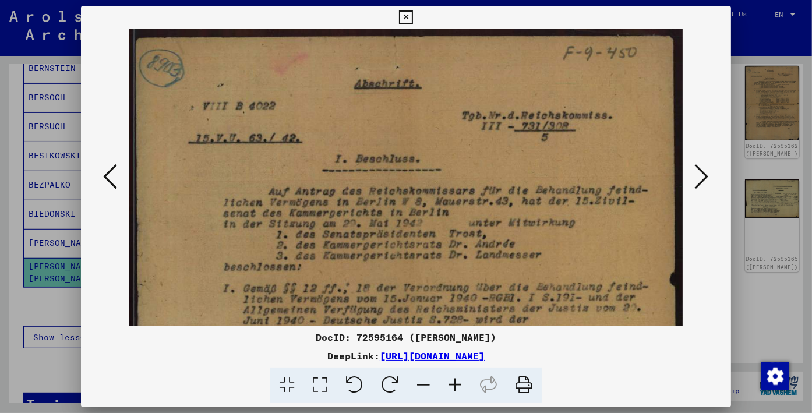
click at [417, 381] on icon at bounding box center [423, 385] width 31 height 36
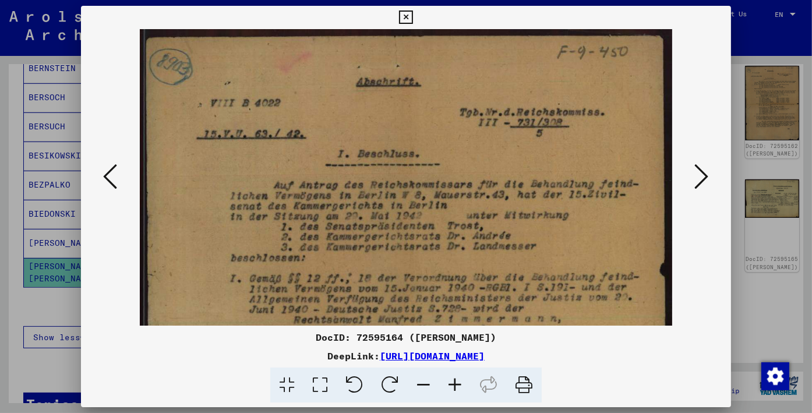
click at [417, 381] on icon at bounding box center [423, 385] width 31 height 36
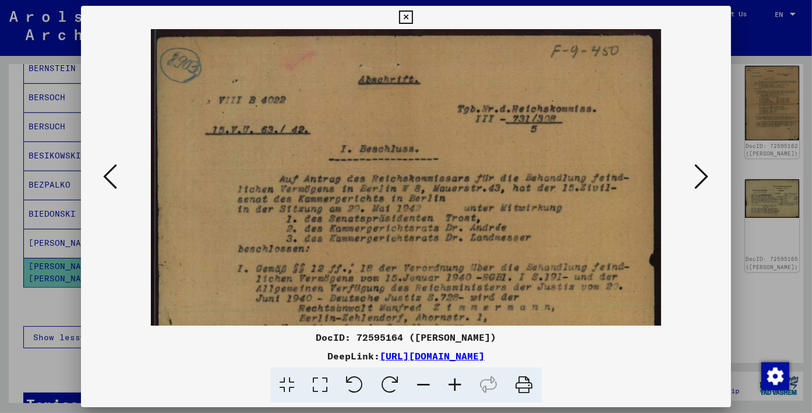
click at [417, 381] on icon at bounding box center [423, 385] width 31 height 36
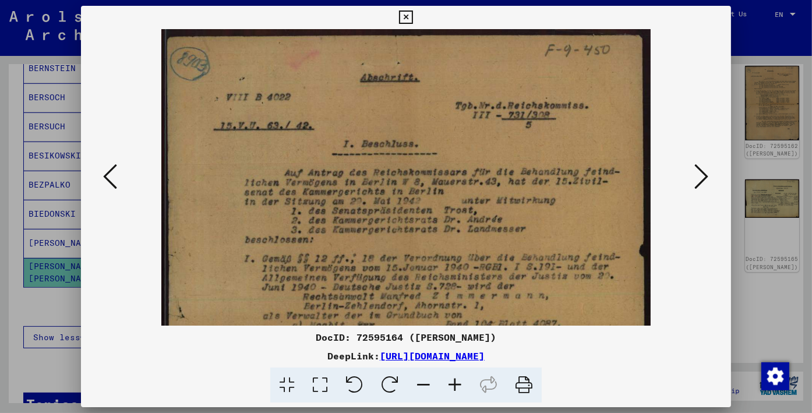
click at [417, 381] on icon at bounding box center [423, 385] width 31 height 36
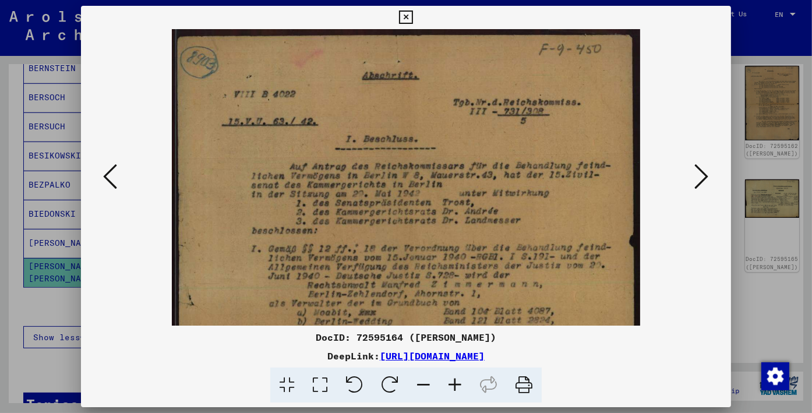
click at [417, 381] on icon at bounding box center [423, 385] width 31 height 36
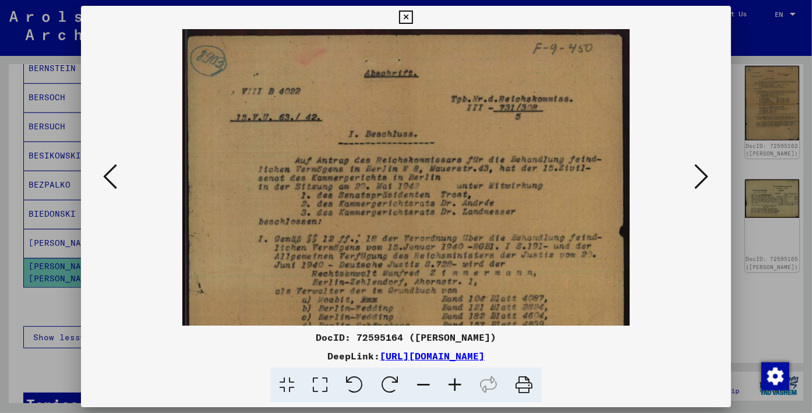
click at [417, 381] on icon at bounding box center [423, 385] width 31 height 36
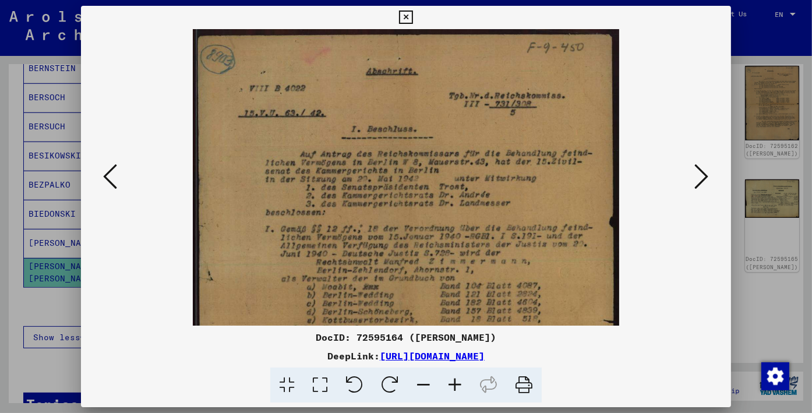
click at [417, 381] on icon at bounding box center [423, 385] width 31 height 36
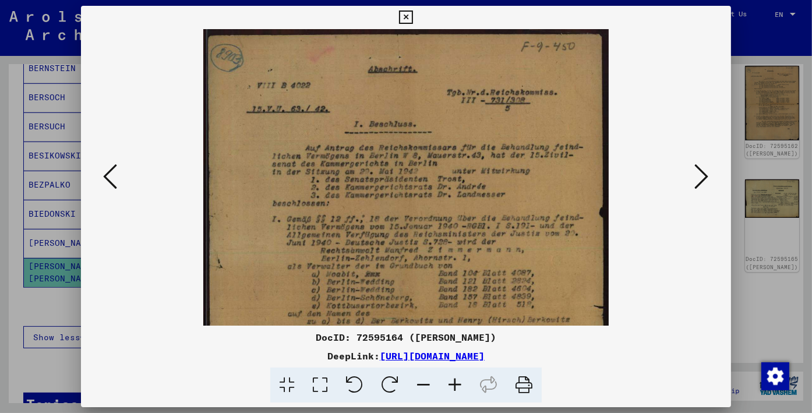
click at [417, 382] on icon at bounding box center [423, 385] width 31 height 36
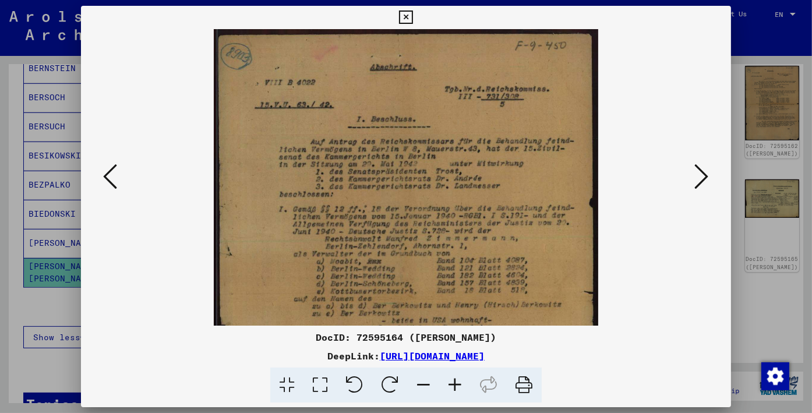
click at [417, 382] on icon at bounding box center [423, 385] width 31 height 36
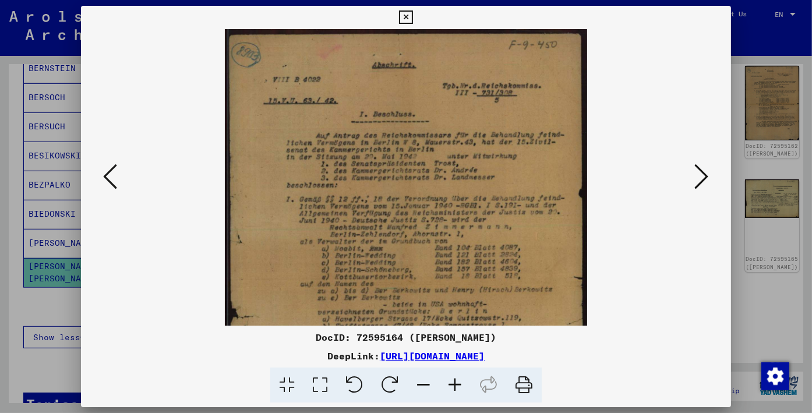
click at [417, 382] on icon at bounding box center [423, 385] width 31 height 36
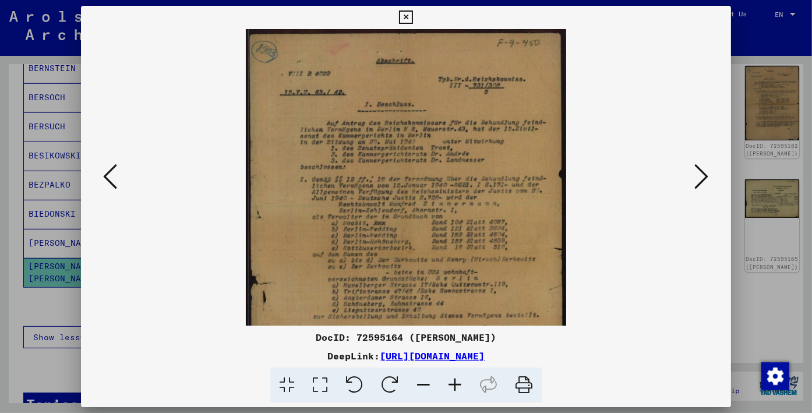
click at [417, 382] on icon at bounding box center [423, 385] width 31 height 36
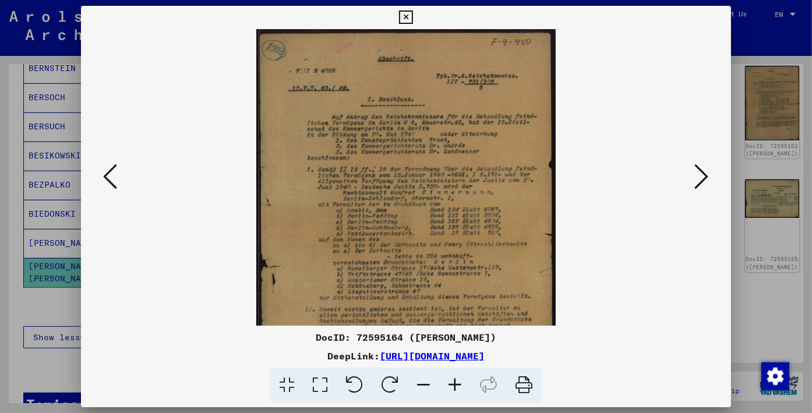
click at [417, 382] on icon at bounding box center [423, 385] width 31 height 36
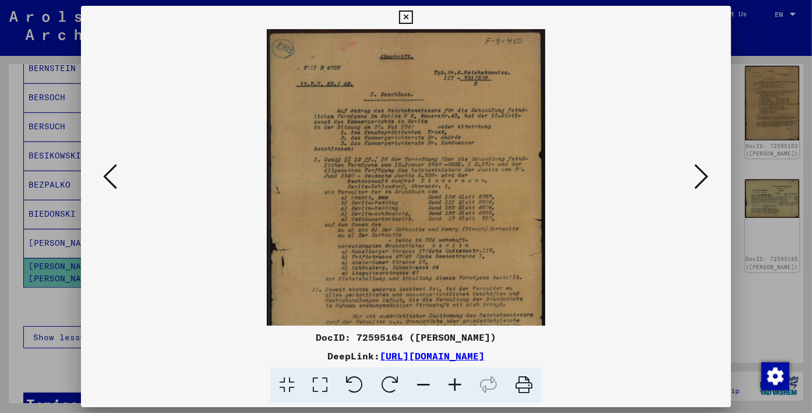
click at [417, 382] on icon at bounding box center [423, 385] width 31 height 36
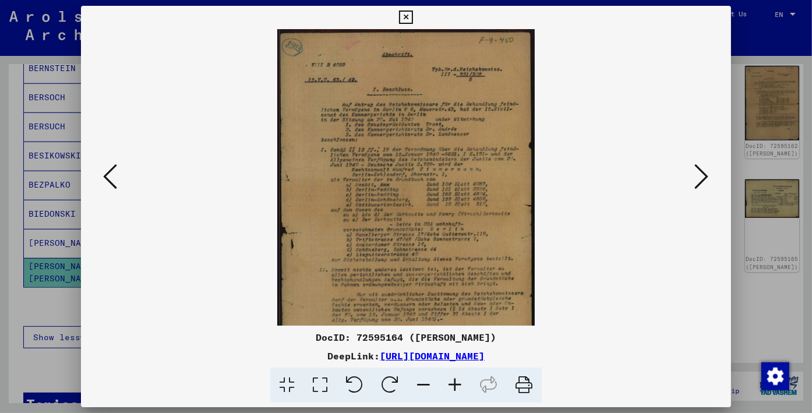
click at [417, 382] on icon at bounding box center [423, 385] width 31 height 36
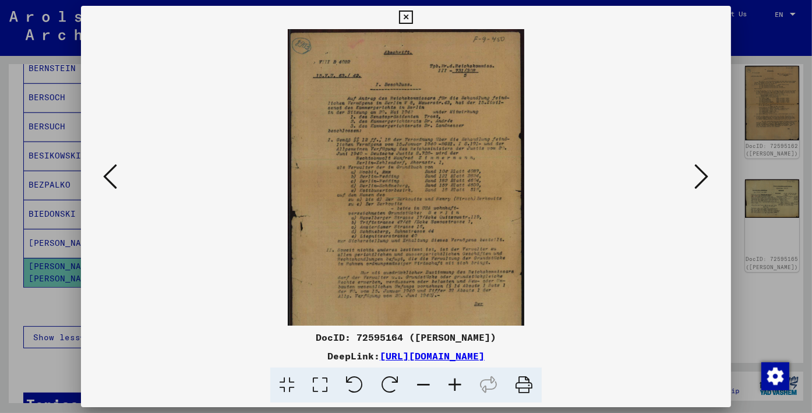
click at [417, 382] on icon at bounding box center [423, 385] width 31 height 36
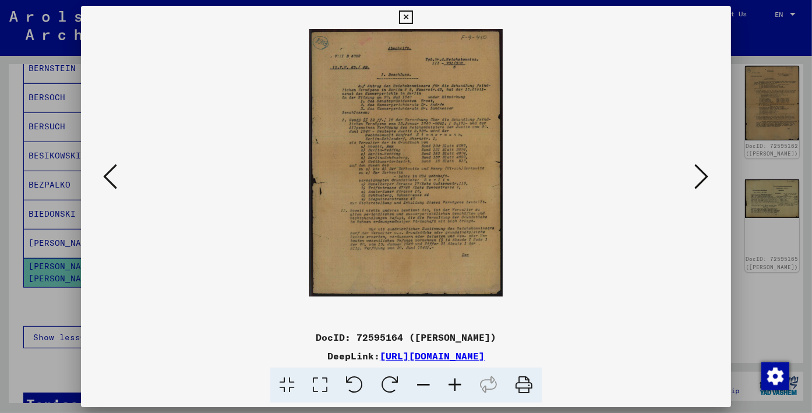
click at [417, 382] on icon at bounding box center [423, 385] width 31 height 36
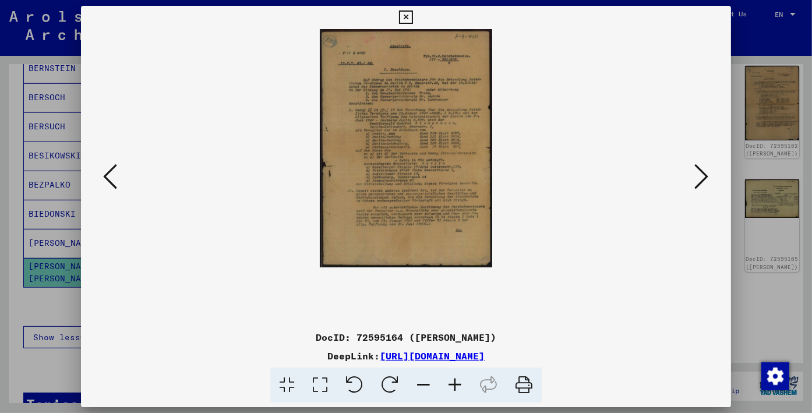
click at [405, 18] on icon at bounding box center [405, 17] width 13 height 14
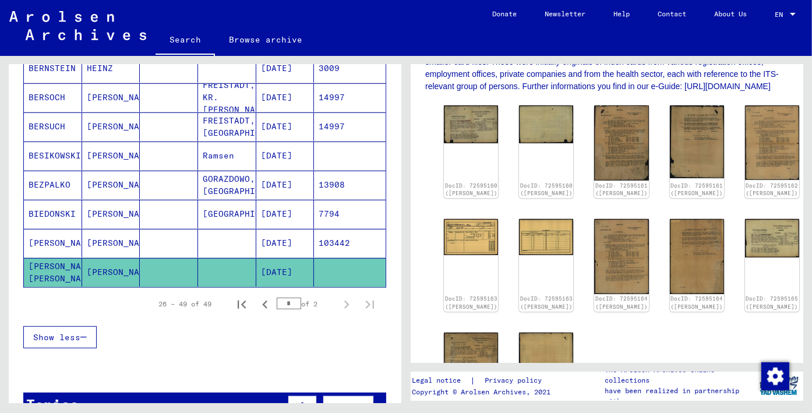
scroll to position [291, 0]
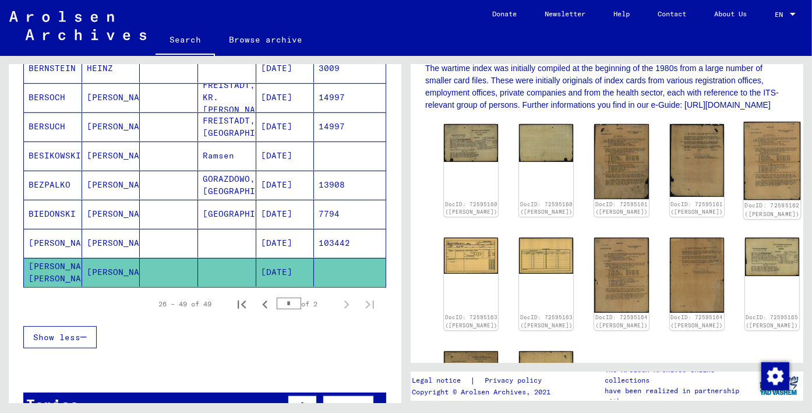
click at [743, 158] on img at bounding box center [771, 161] width 57 height 78
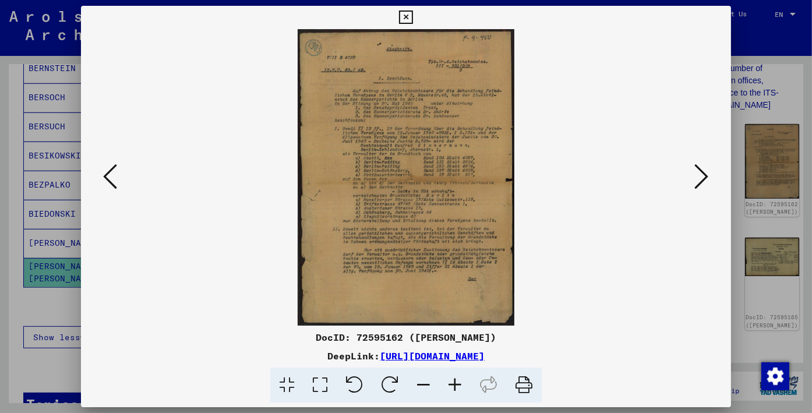
click at [701, 173] on icon at bounding box center [701, 176] width 14 height 28
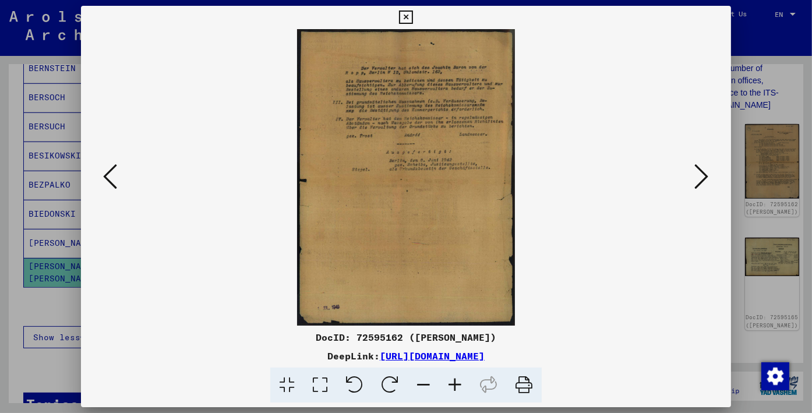
click at [701, 173] on icon at bounding box center [701, 176] width 14 height 28
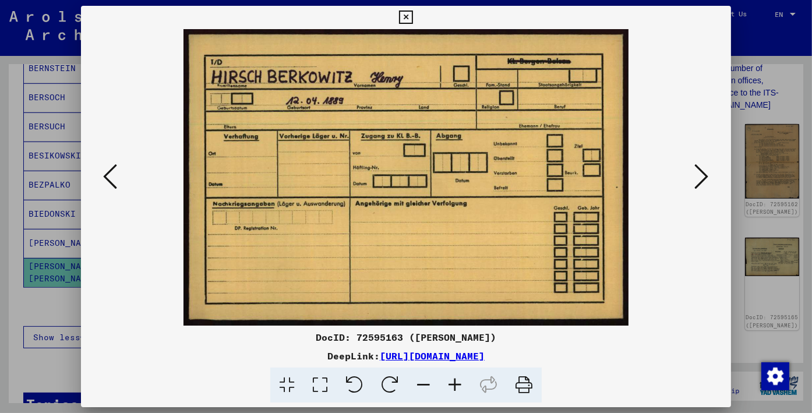
click at [701, 172] on icon at bounding box center [701, 176] width 14 height 28
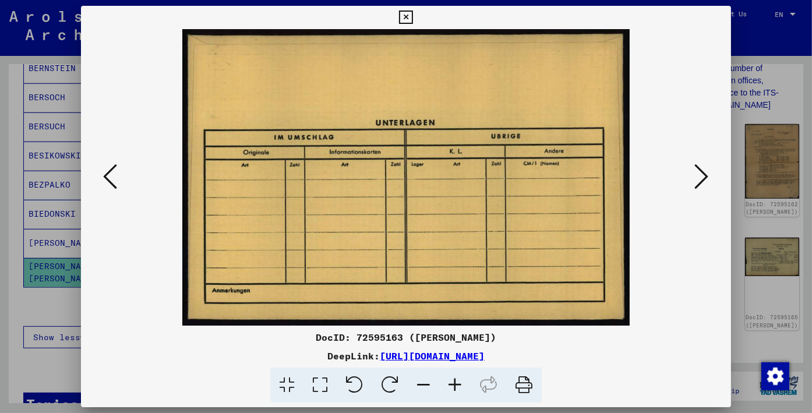
click at [701, 172] on icon at bounding box center [701, 176] width 14 height 28
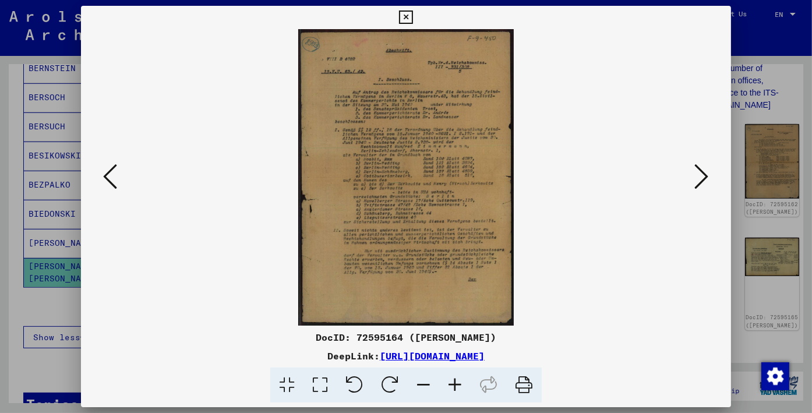
click at [701, 172] on icon at bounding box center [701, 176] width 14 height 28
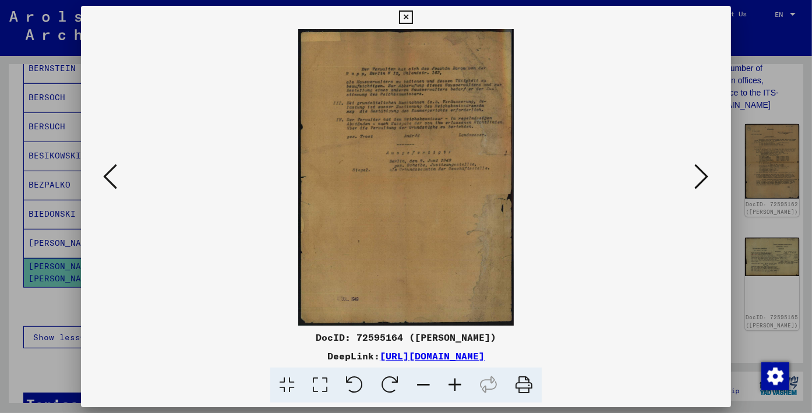
click at [701, 172] on icon at bounding box center [701, 176] width 14 height 28
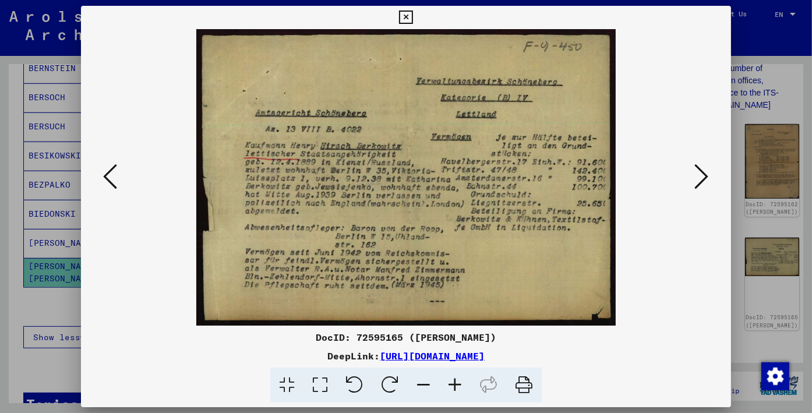
click at [701, 172] on icon at bounding box center [701, 176] width 14 height 28
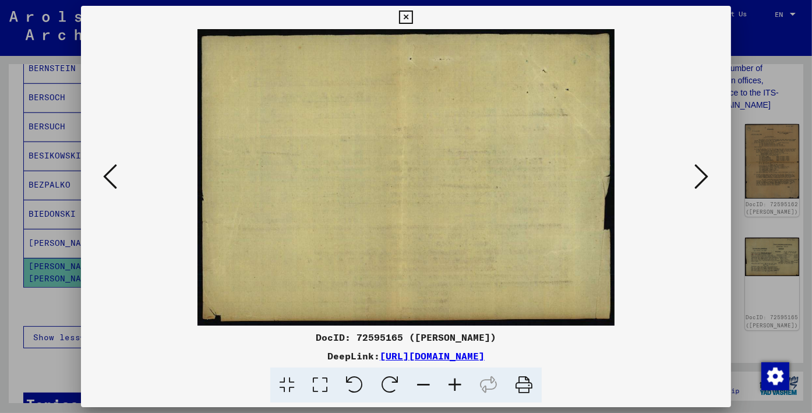
click at [106, 177] on icon at bounding box center [110, 176] width 14 height 28
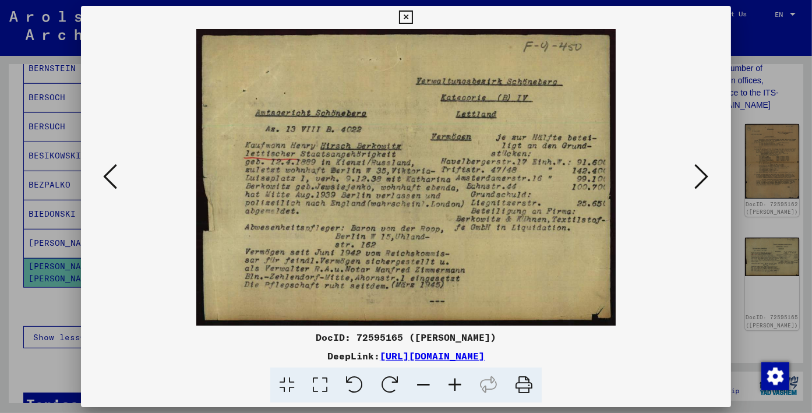
click at [708, 177] on button at bounding box center [701, 177] width 21 height 33
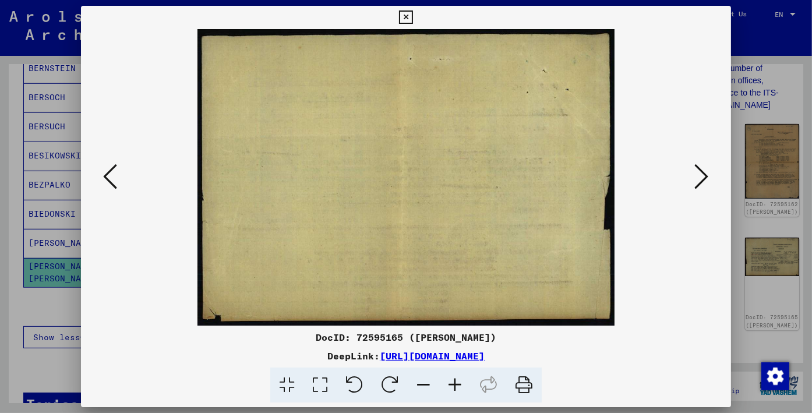
click at [708, 177] on button at bounding box center [701, 177] width 21 height 33
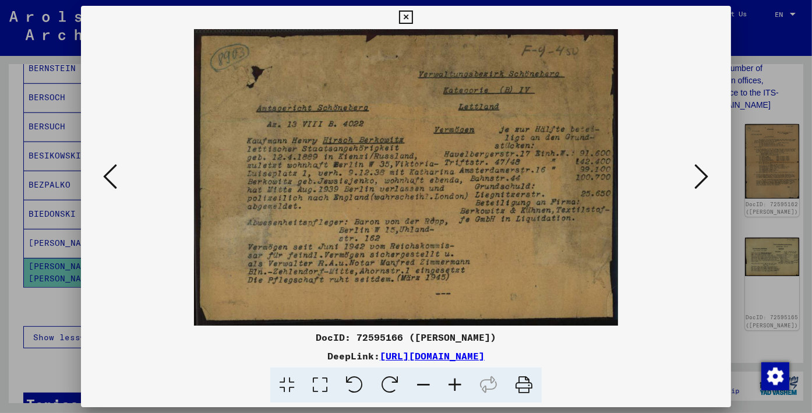
click at [701, 180] on icon at bounding box center [701, 176] width 14 height 28
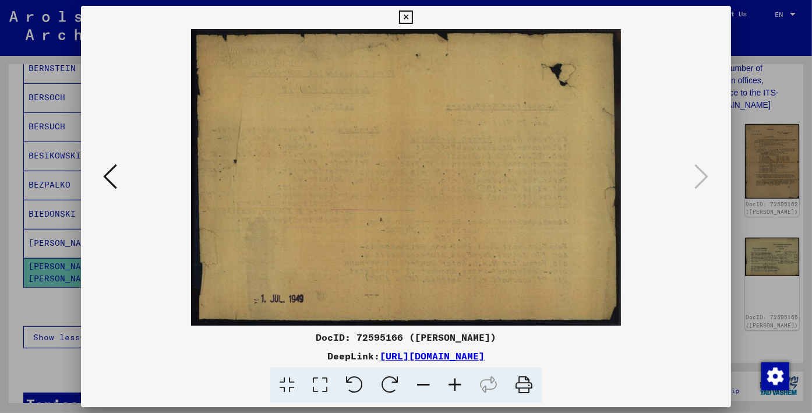
click at [110, 173] on icon at bounding box center [110, 176] width 14 height 28
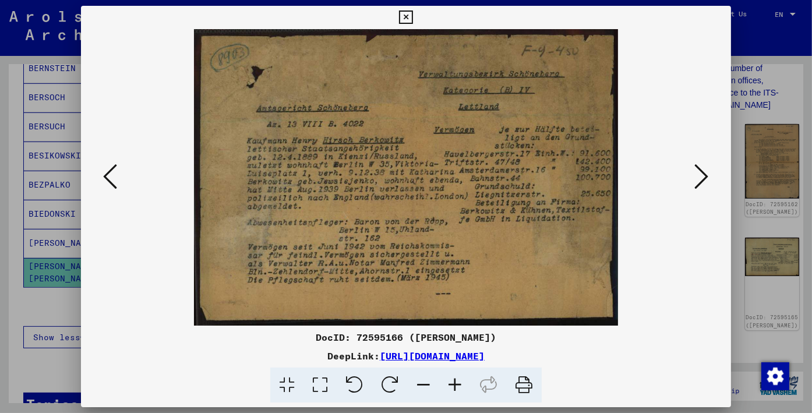
click at [110, 173] on icon at bounding box center [110, 176] width 14 height 28
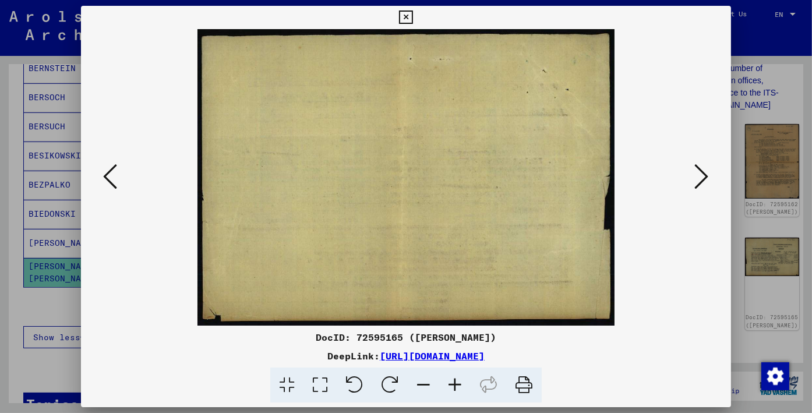
click at [109, 173] on icon at bounding box center [110, 176] width 14 height 28
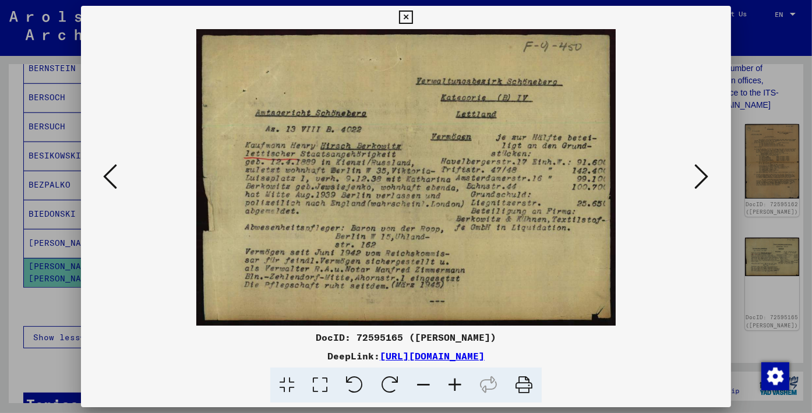
click at [109, 173] on icon at bounding box center [110, 176] width 14 height 28
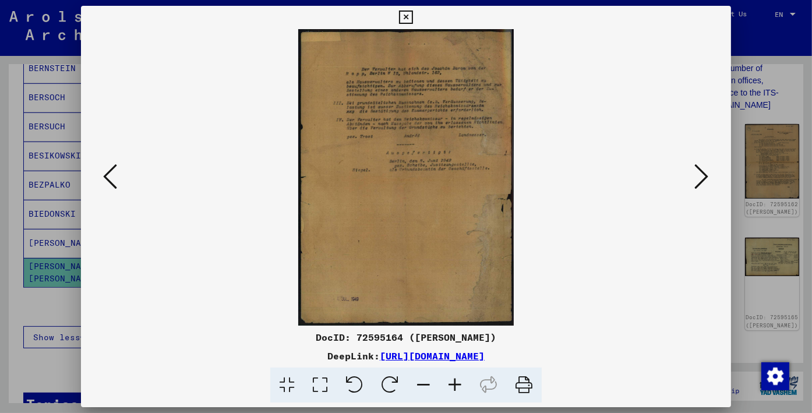
click at [109, 173] on icon at bounding box center [110, 176] width 14 height 28
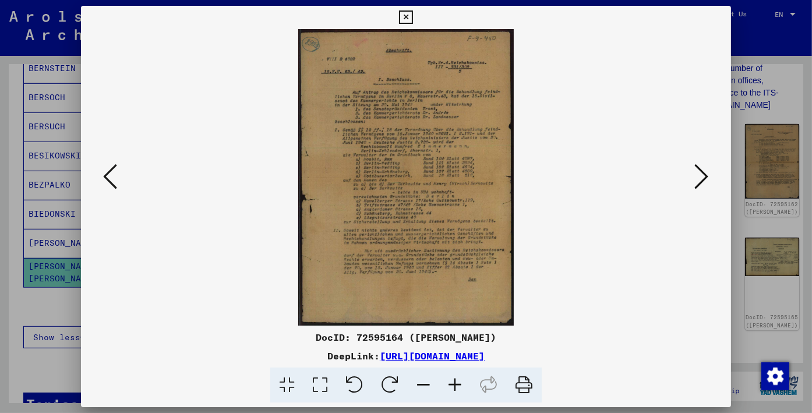
click at [109, 173] on icon at bounding box center [110, 176] width 14 height 28
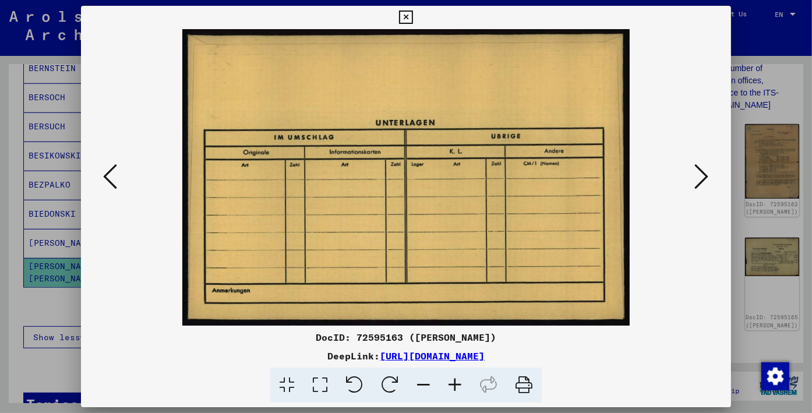
click at [702, 172] on icon at bounding box center [701, 176] width 14 height 28
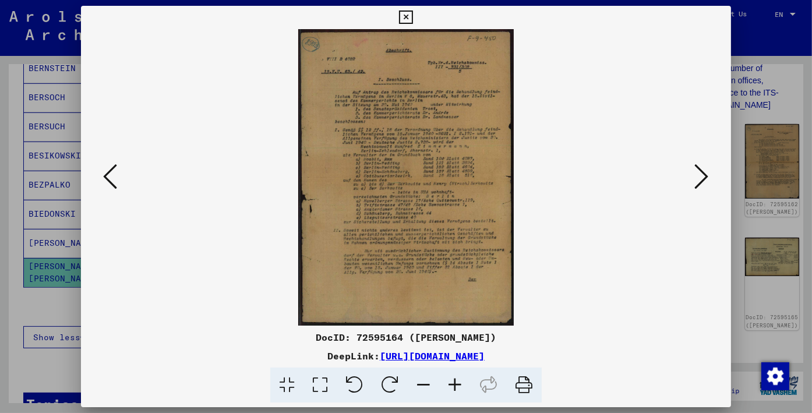
click at [702, 172] on icon at bounding box center [701, 176] width 14 height 28
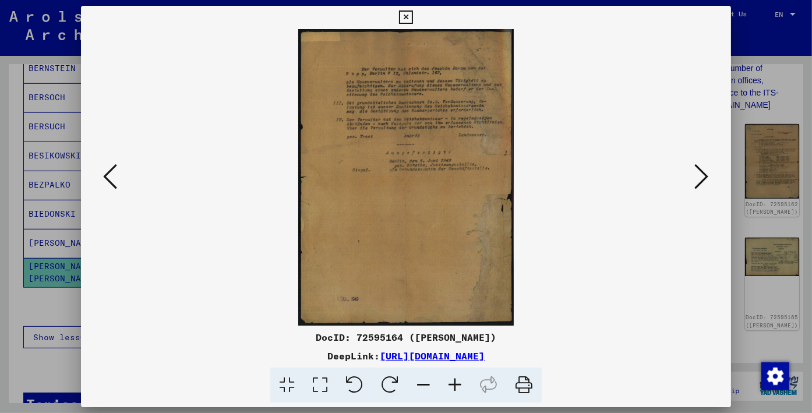
click at [702, 173] on icon at bounding box center [701, 176] width 14 height 28
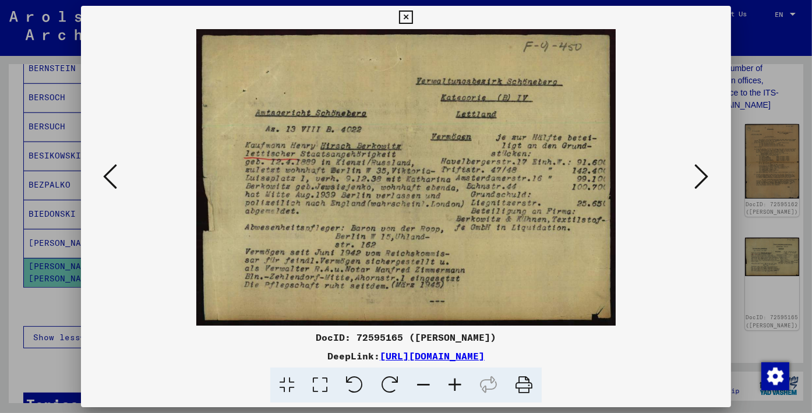
click at [702, 173] on icon at bounding box center [701, 176] width 14 height 28
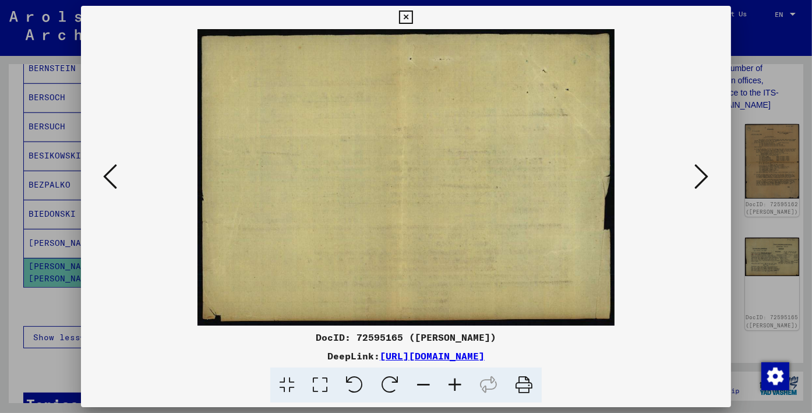
click at [702, 173] on icon at bounding box center [701, 176] width 14 height 28
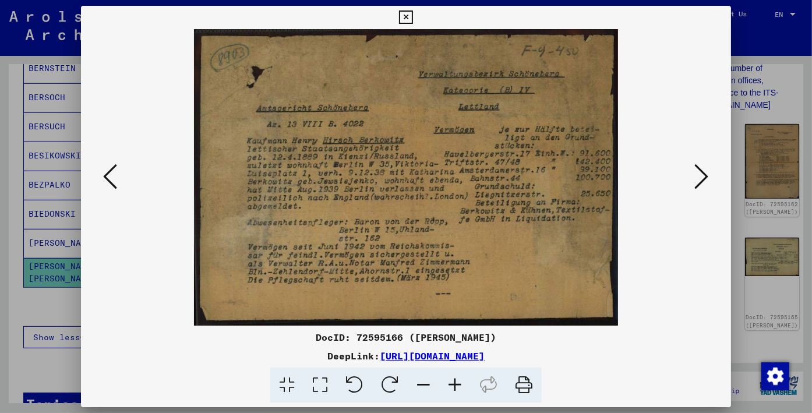
click at [702, 173] on icon at bounding box center [701, 176] width 14 height 28
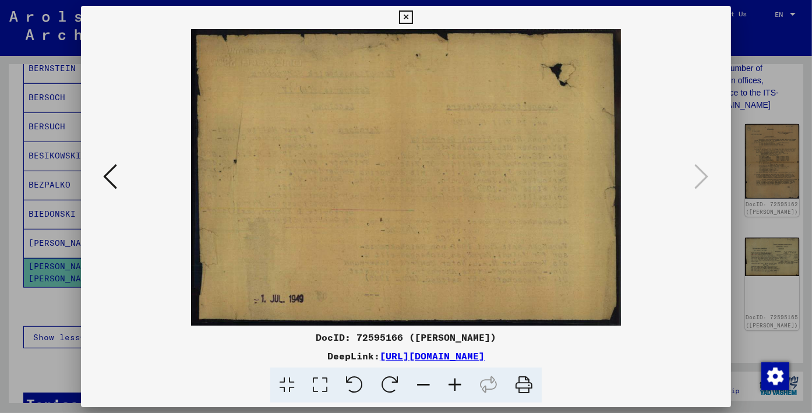
click at [101, 177] on button at bounding box center [110, 177] width 21 height 33
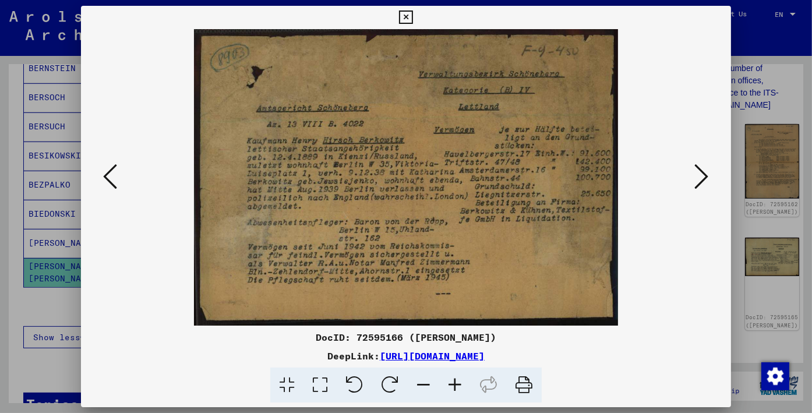
click at [100, 177] on button at bounding box center [110, 177] width 21 height 33
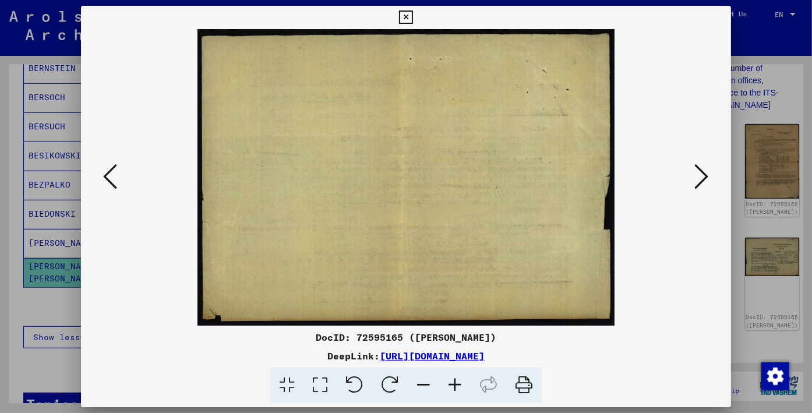
click at [100, 177] on button at bounding box center [110, 177] width 21 height 33
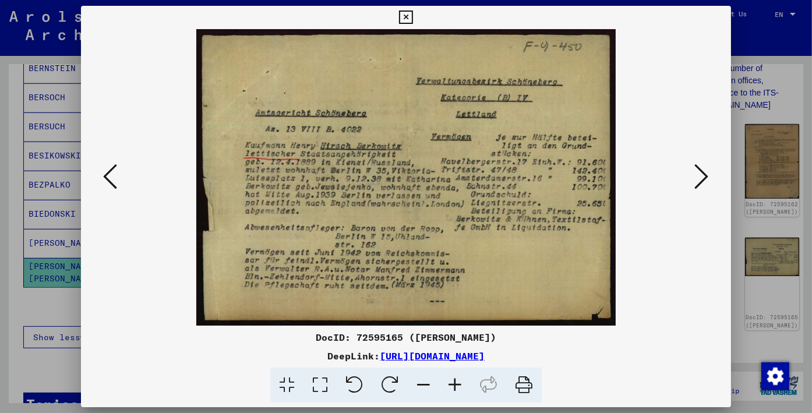
click at [100, 177] on button at bounding box center [110, 177] width 21 height 33
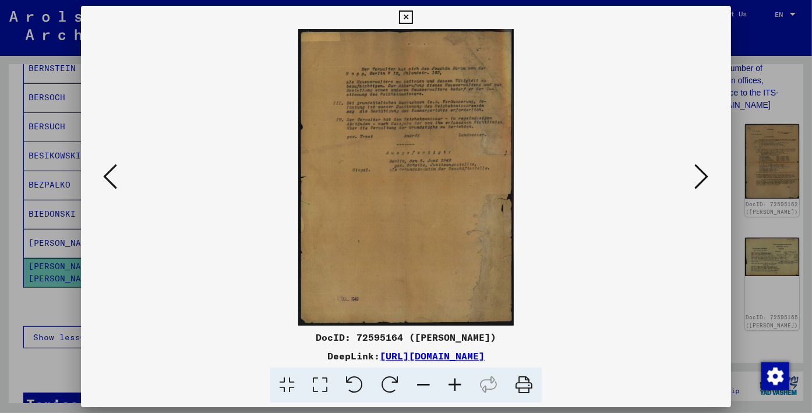
click at [100, 177] on button at bounding box center [110, 177] width 21 height 33
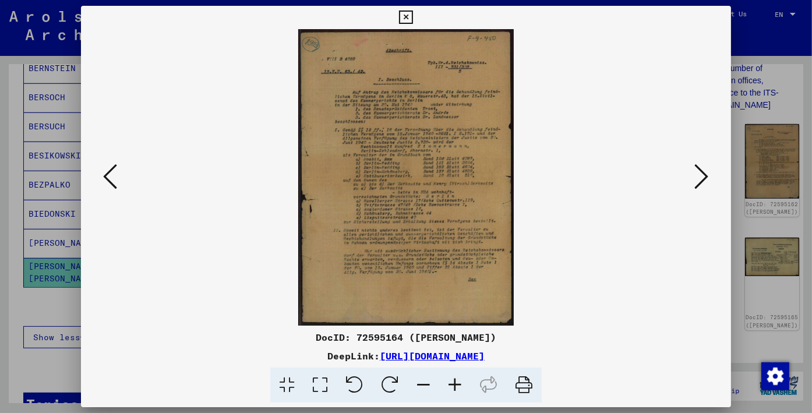
click at [99, 177] on div at bounding box center [405, 177] width 649 height 296
click at [100, 178] on div at bounding box center [405, 177] width 649 height 296
click at [405, 16] on icon at bounding box center [405, 17] width 13 height 14
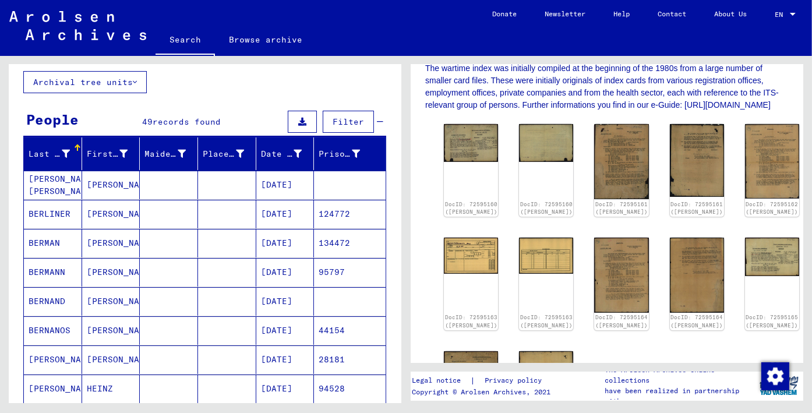
scroll to position [0, 0]
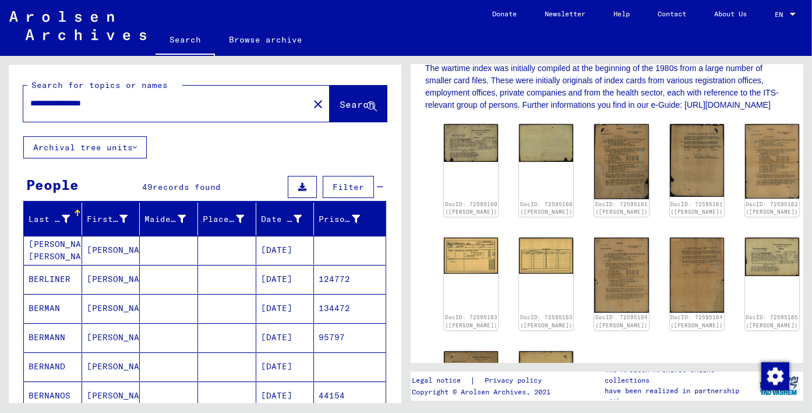
drag, startPoint x: 65, startPoint y: 101, endPoint x: 12, endPoint y: 101, distance: 53.6
click at [12, 103] on div "**********" at bounding box center [205, 101] width 392 height 72
click at [100, 106] on input "**********" at bounding box center [165, 103] width 271 height 12
click at [339, 99] on span "Search" at bounding box center [356, 104] width 35 height 12
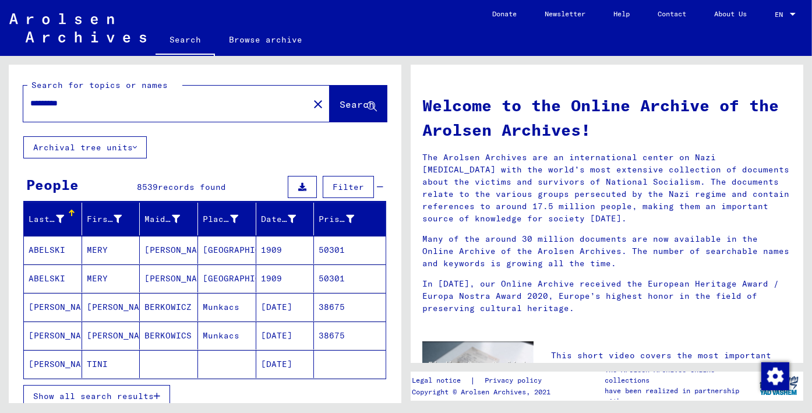
click at [108, 103] on input "*********" at bounding box center [162, 103] width 264 height 12
type input "**********"
click at [339, 105] on span "Search" at bounding box center [356, 104] width 35 height 12
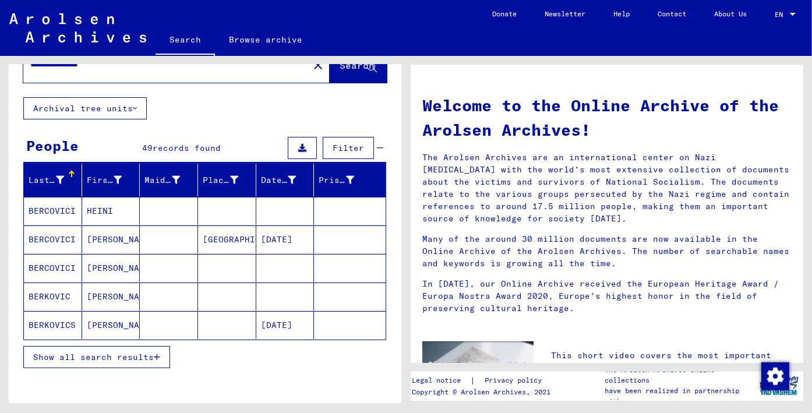
scroll to position [58, 0]
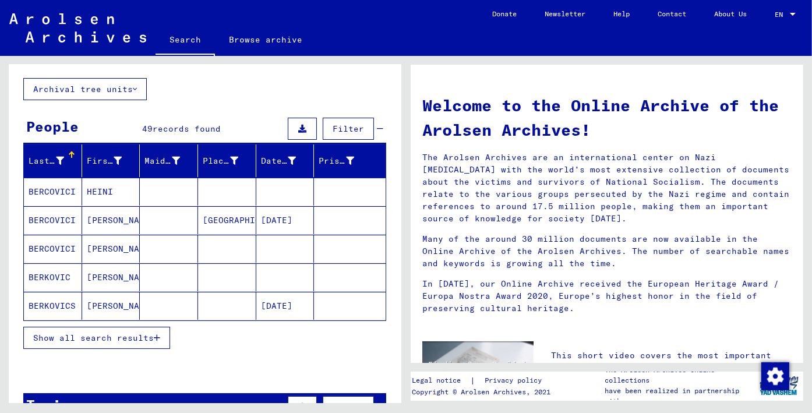
click at [150, 335] on span "Show all search results" at bounding box center [93, 337] width 121 height 10
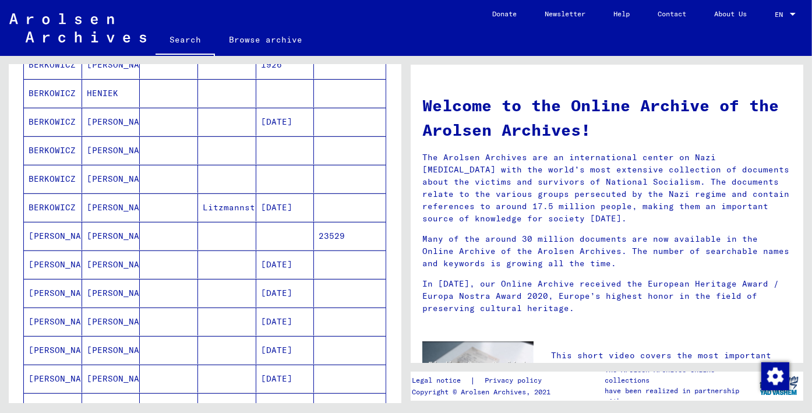
scroll to position [466, 0]
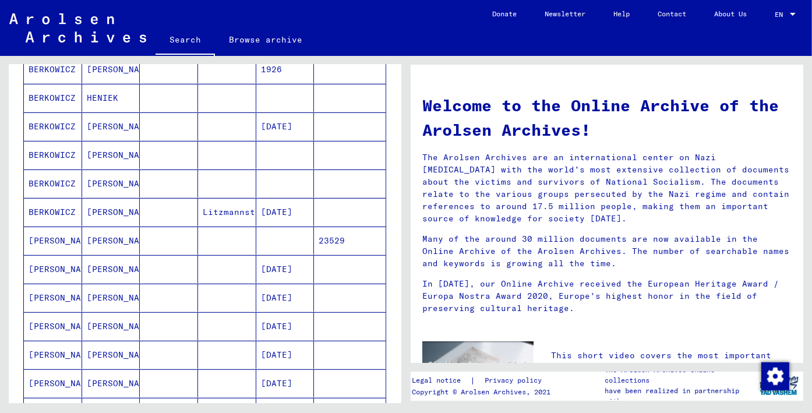
click at [282, 115] on mat-cell "[DATE]" at bounding box center [285, 126] width 58 height 28
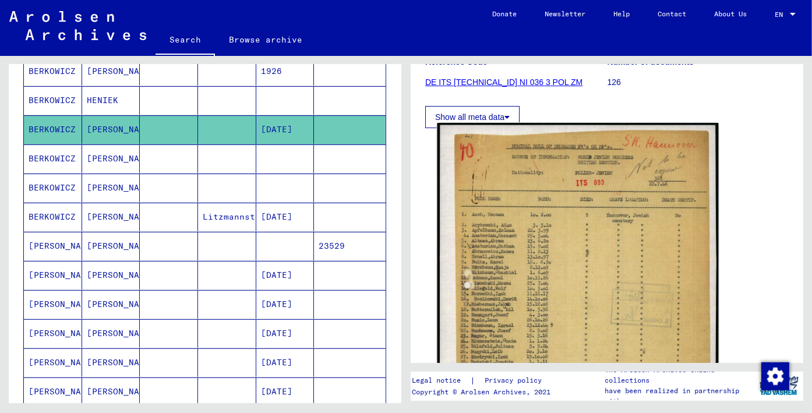
scroll to position [175, 0]
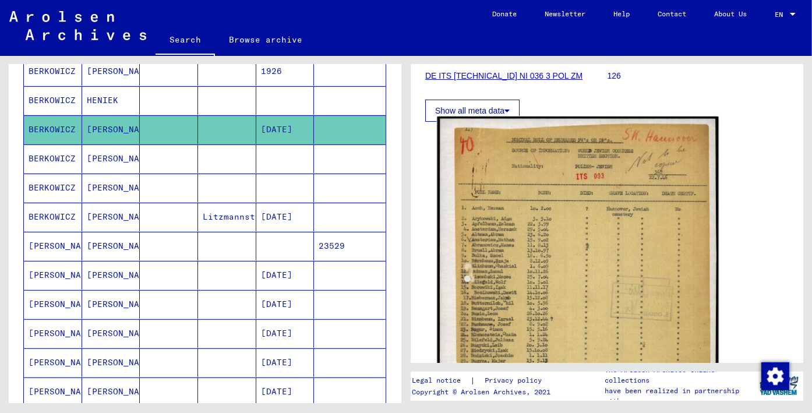
click at [561, 141] on img at bounding box center [577, 318] width 281 height 405
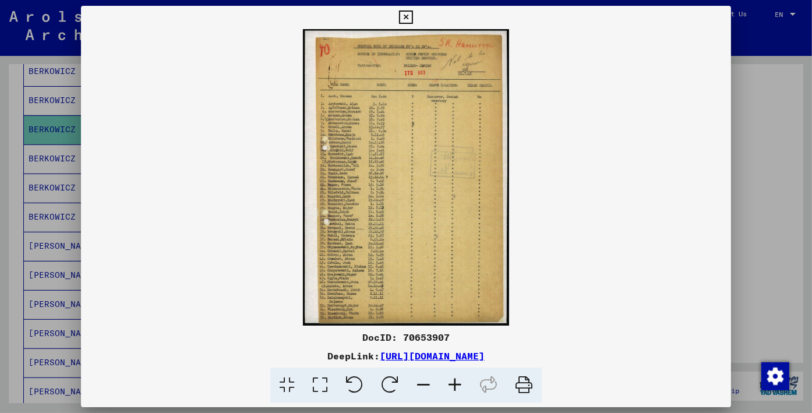
click at [407, 73] on img at bounding box center [405, 177] width 649 height 296
click at [451, 382] on icon at bounding box center [454, 385] width 31 height 36
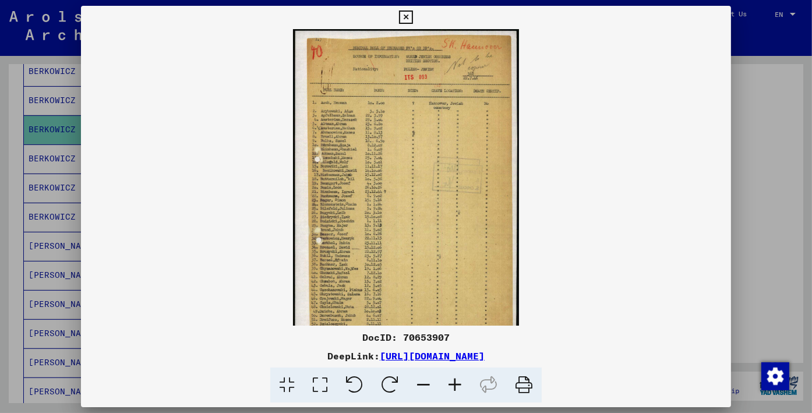
click at [452, 382] on icon at bounding box center [454, 385] width 31 height 36
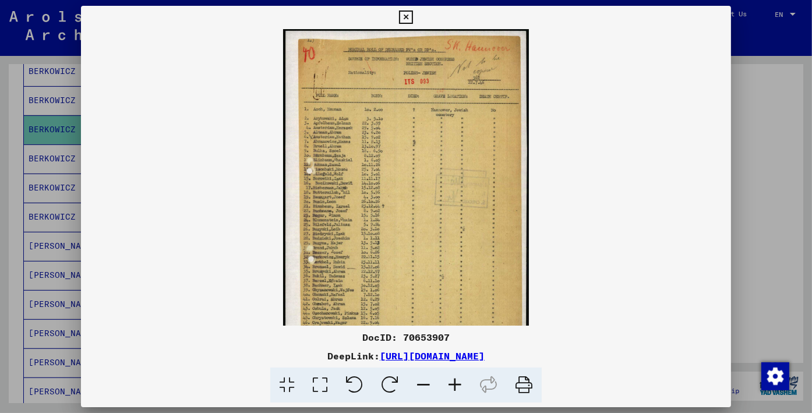
click at [452, 382] on icon at bounding box center [454, 385] width 31 height 36
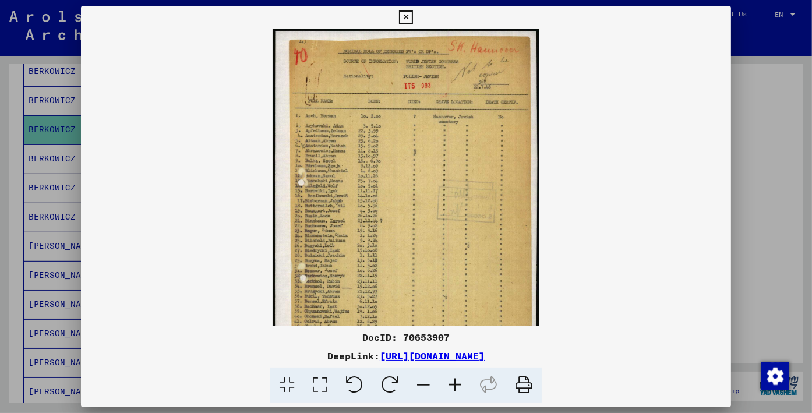
click at [452, 382] on icon at bounding box center [454, 385] width 31 height 36
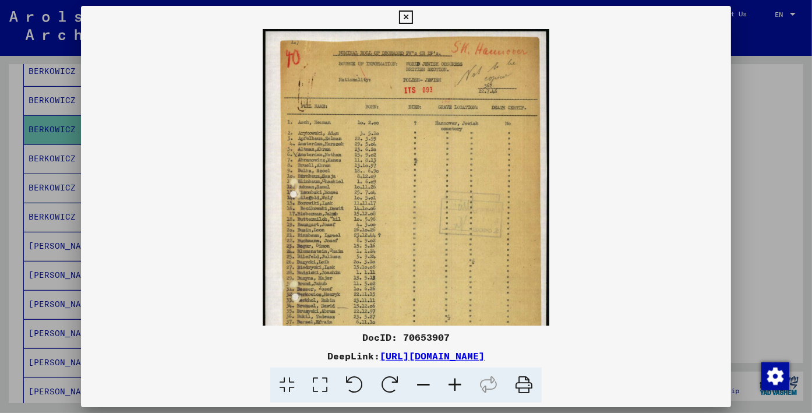
click at [452, 382] on icon at bounding box center [454, 385] width 31 height 36
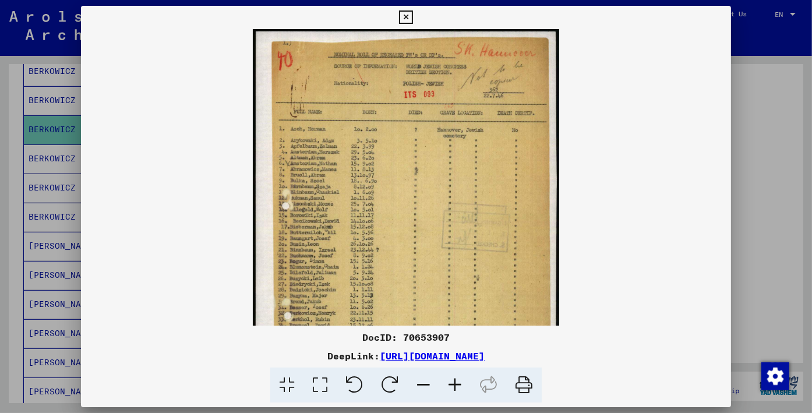
click at [452, 381] on icon at bounding box center [454, 385] width 31 height 36
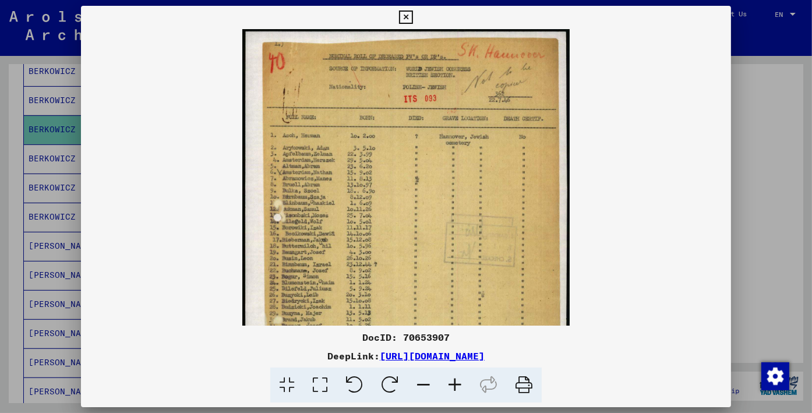
click at [452, 381] on icon at bounding box center [454, 385] width 31 height 36
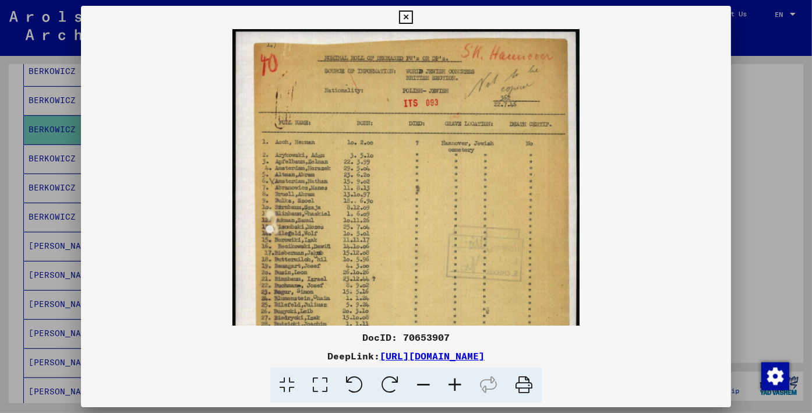
click at [452, 381] on icon at bounding box center [454, 385] width 31 height 36
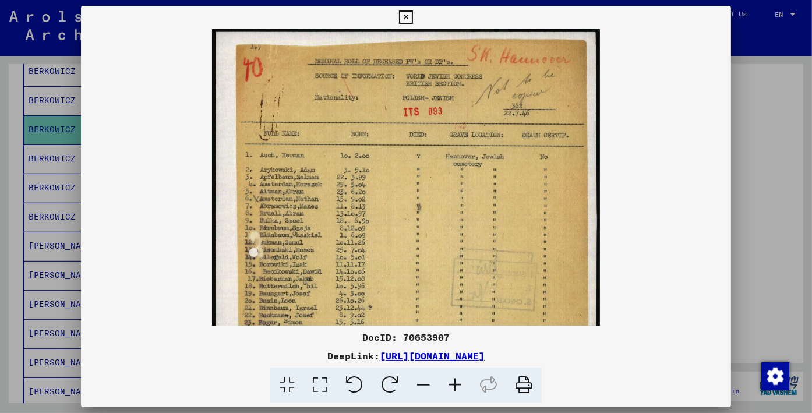
click at [452, 381] on icon at bounding box center [454, 385] width 31 height 36
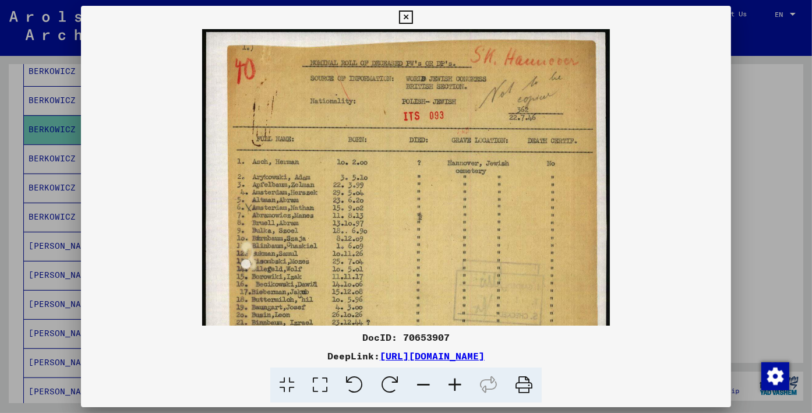
click at [452, 381] on icon at bounding box center [454, 385] width 31 height 36
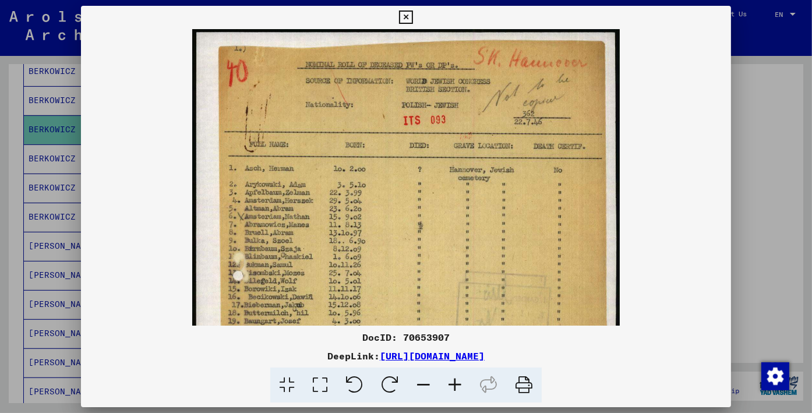
click at [452, 381] on icon at bounding box center [454, 385] width 31 height 36
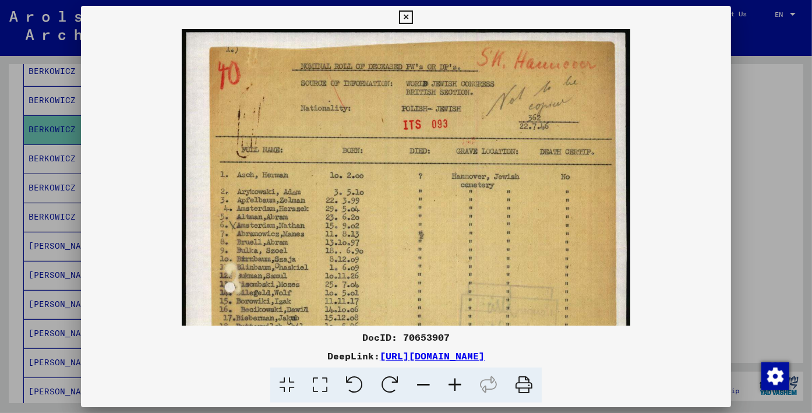
click at [452, 381] on icon at bounding box center [454, 385] width 31 height 36
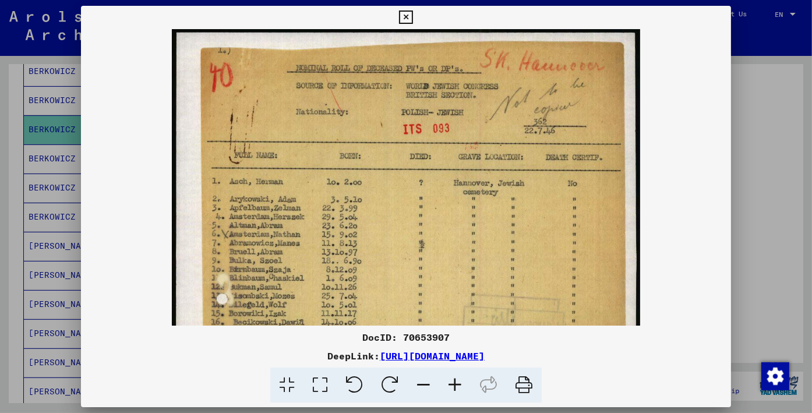
click at [452, 381] on icon at bounding box center [454, 385] width 31 height 36
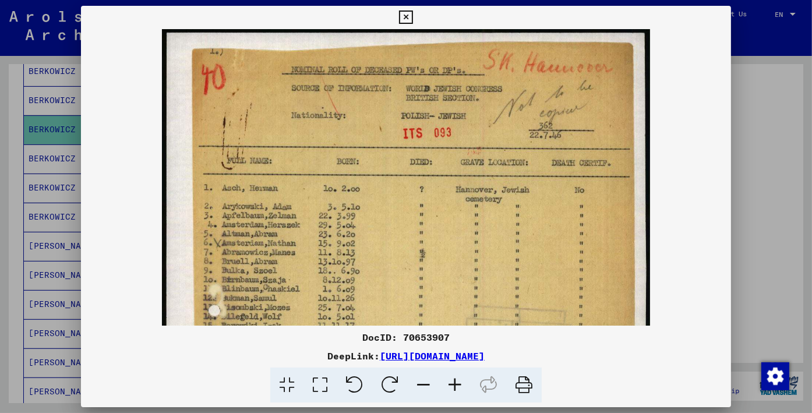
click at [452, 381] on icon at bounding box center [454, 385] width 31 height 36
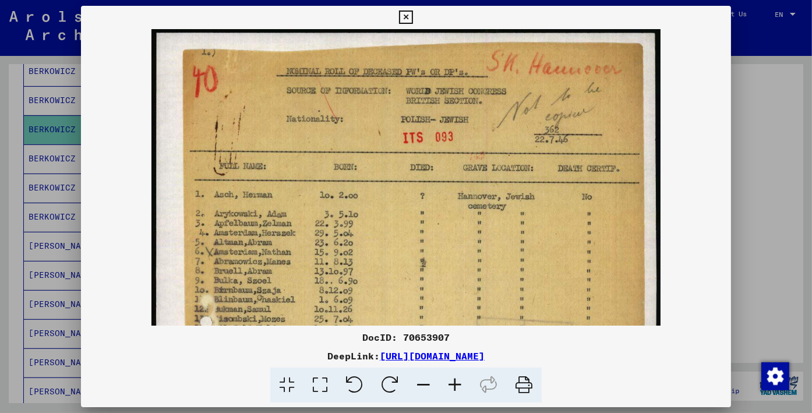
click at [452, 381] on icon at bounding box center [454, 385] width 31 height 36
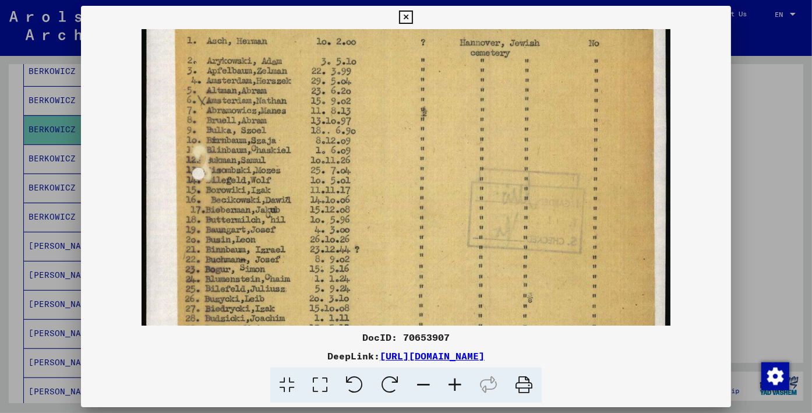
drag, startPoint x: 397, startPoint y: 289, endPoint x: 428, endPoint y: 125, distance: 166.6
click at [428, 125] on img at bounding box center [405, 250] width 529 height 762
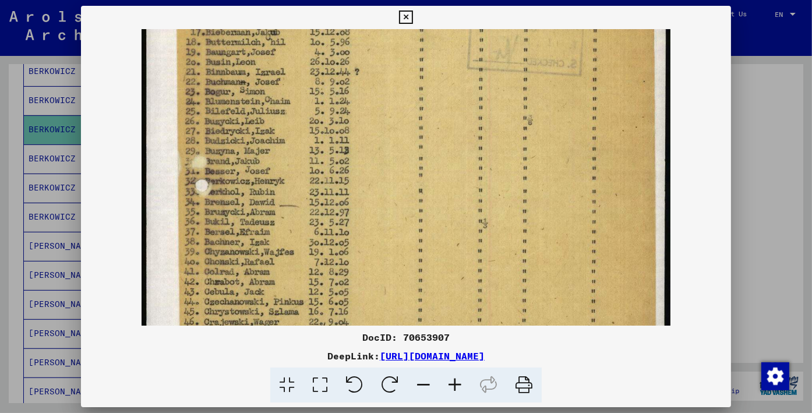
scroll to position [339, 0]
drag, startPoint x: 422, startPoint y: 284, endPoint x: 446, endPoint y: 105, distance: 180.3
click at [446, 105] on img at bounding box center [405, 71] width 529 height 762
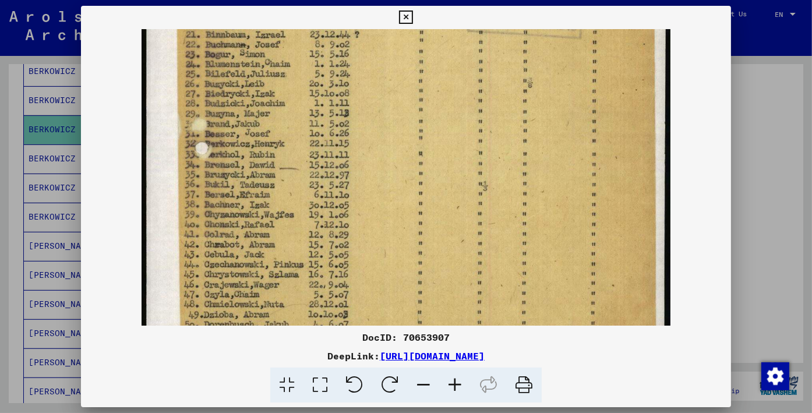
scroll to position [466, 0]
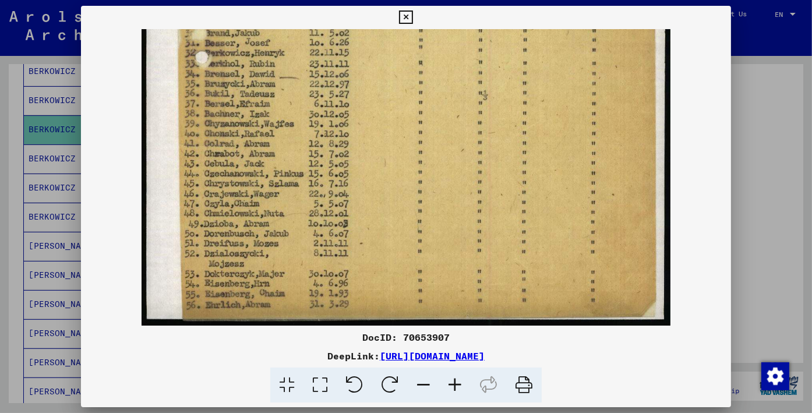
drag, startPoint x: 421, startPoint y: 279, endPoint x: 442, endPoint y: 102, distance: 178.9
click at [408, 16] on icon at bounding box center [405, 17] width 13 height 14
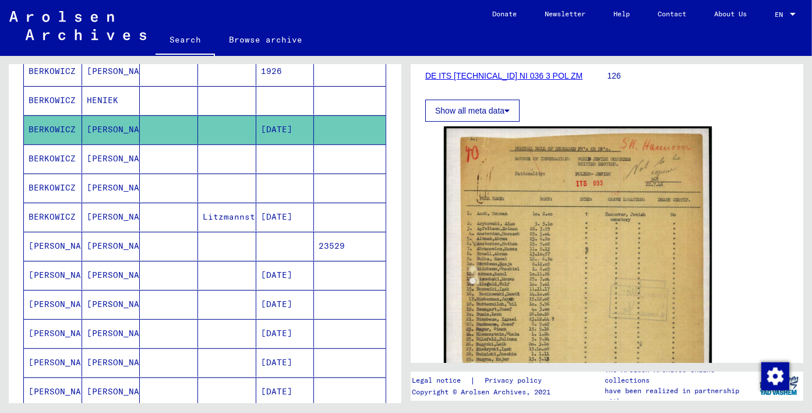
click at [116, 240] on mat-cell "[PERSON_NAME]" at bounding box center [111, 246] width 58 height 29
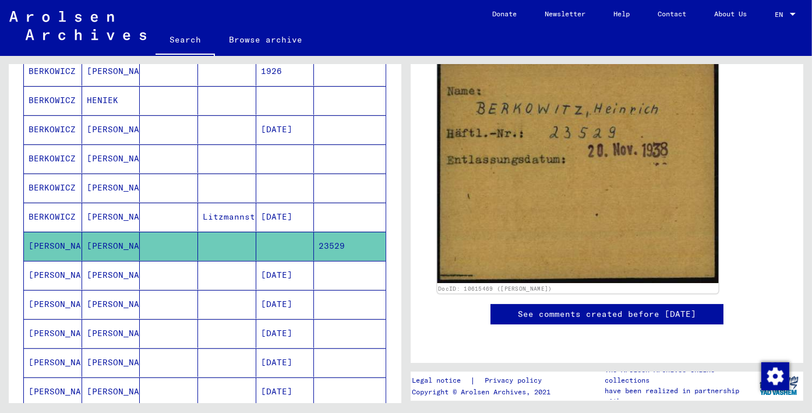
scroll to position [116, 0]
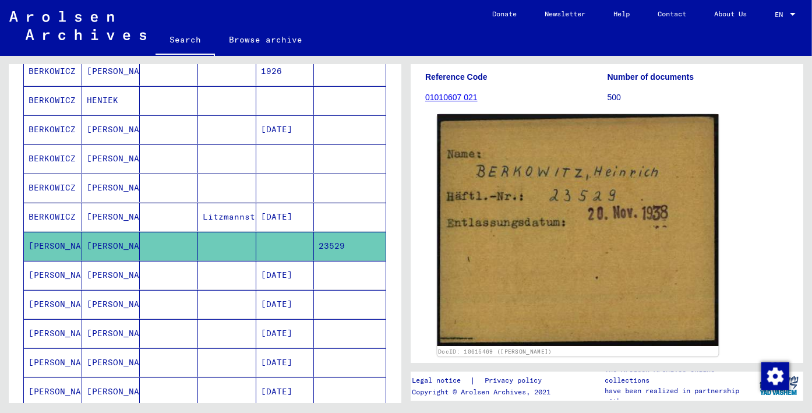
click at [547, 249] on img at bounding box center [577, 230] width 281 height 232
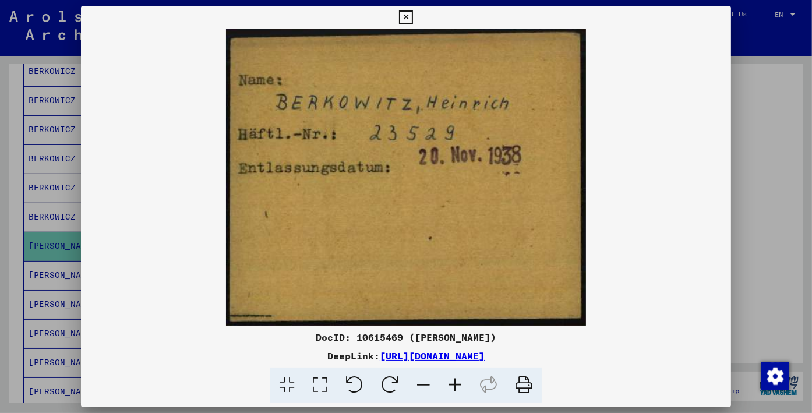
click at [254, 293] on img at bounding box center [405, 177] width 649 height 296
click at [367, 213] on img at bounding box center [405, 177] width 649 height 296
click at [408, 16] on icon at bounding box center [405, 17] width 13 height 14
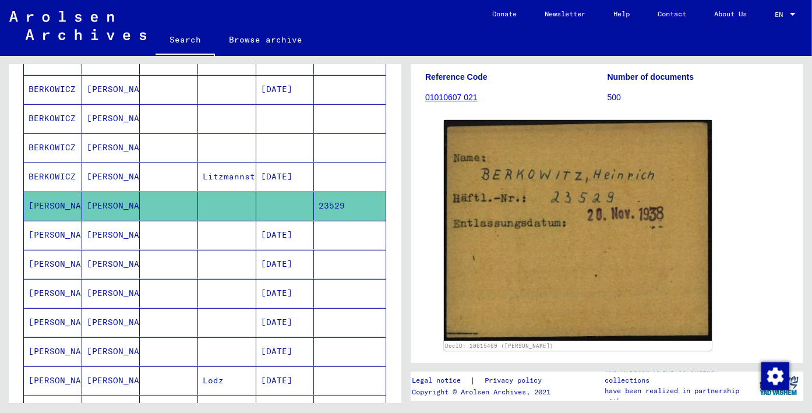
scroll to position [528, 0]
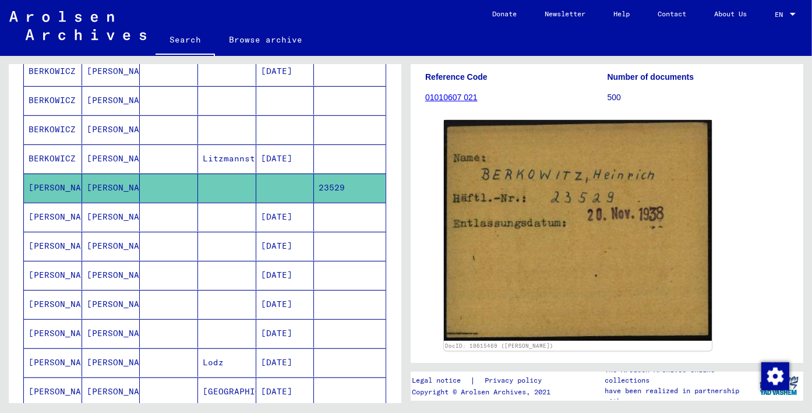
click at [182, 242] on mat-cell at bounding box center [169, 246] width 58 height 29
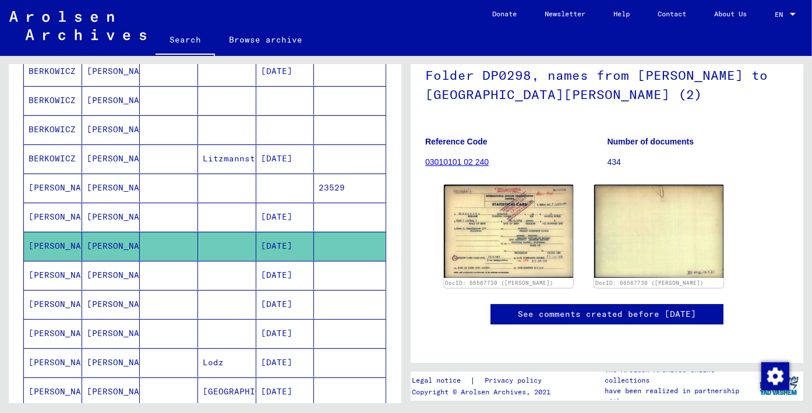
scroll to position [116, 0]
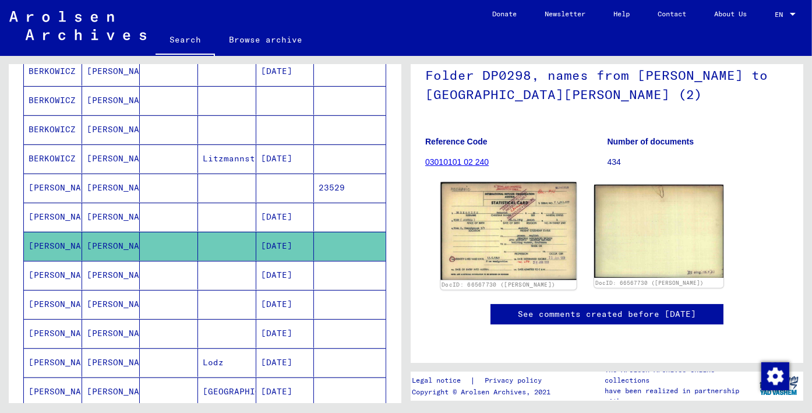
click at [504, 231] on img at bounding box center [508, 231] width 136 height 98
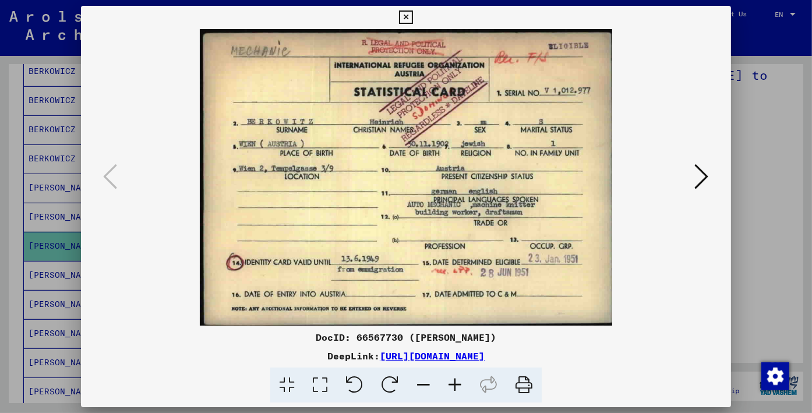
click at [702, 171] on icon at bounding box center [701, 176] width 14 height 28
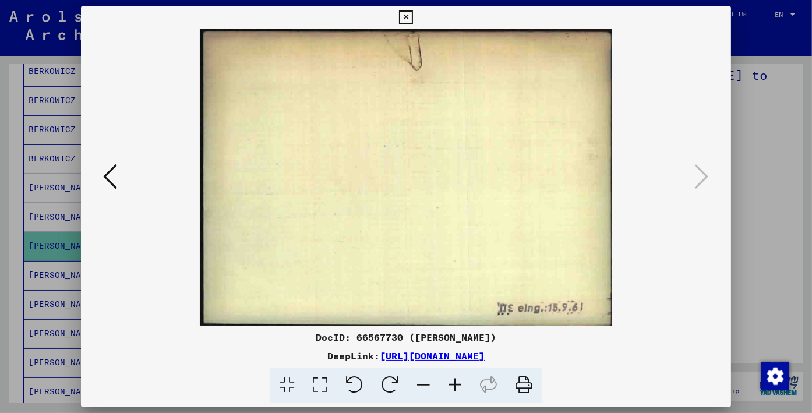
drag, startPoint x: 91, startPoint y: 171, endPoint x: 137, endPoint y: 125, distance: 65.5
click at [91, 171] on div at bounding box center [405, 177] width 649 height 296
click at [412, 17] on icon at bounding box center [405, 17] width 13 height 14
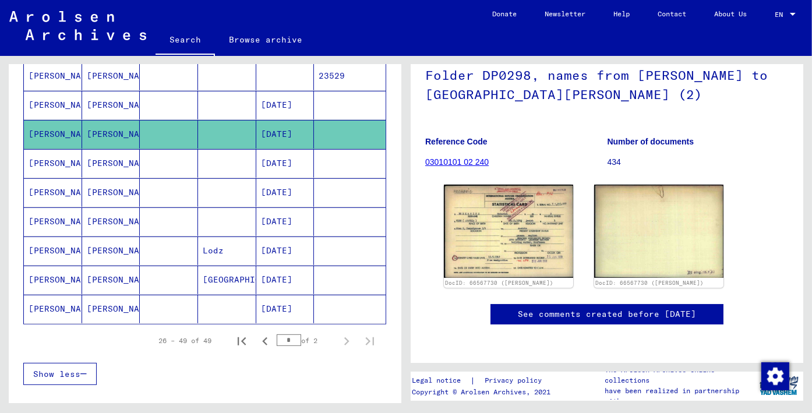
scroll to position [644, 0]
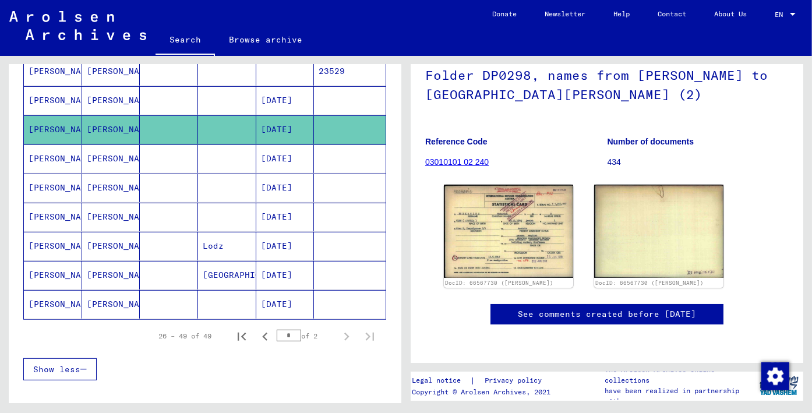
click at [114, 293] on mat-cell "[PERSON_NAME]" at bounding box center [111, 304] width 58 height 29
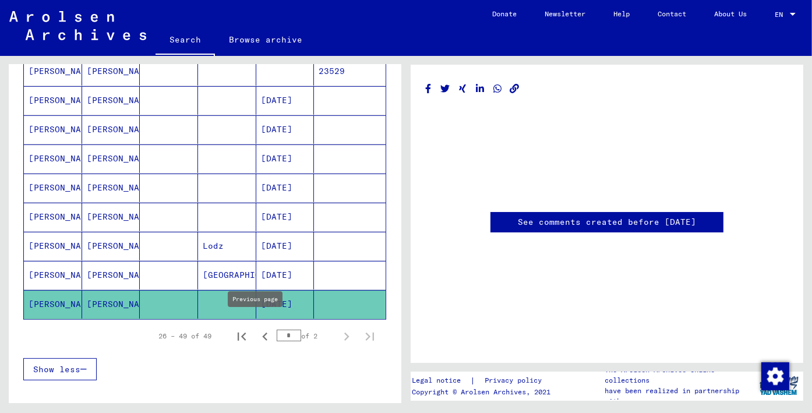
click at [257, 328] on icon "Previous page" at bounding box center [265, 336] width 16 height 16
type input "*"
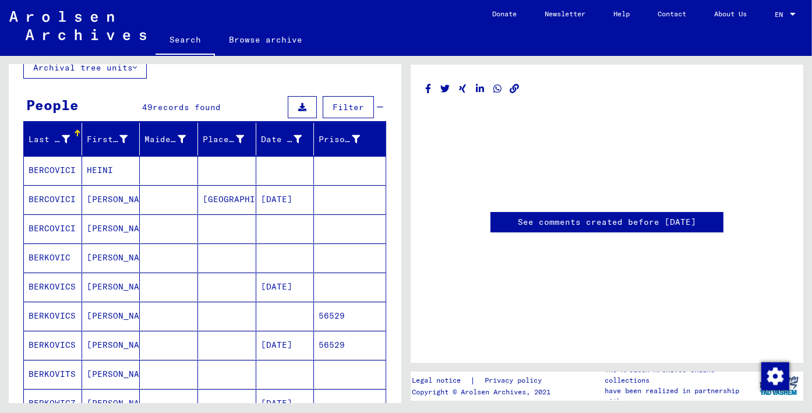
scroll to position [0, 0]
